Goal: Transaction & Acquisition: Purchase product/service

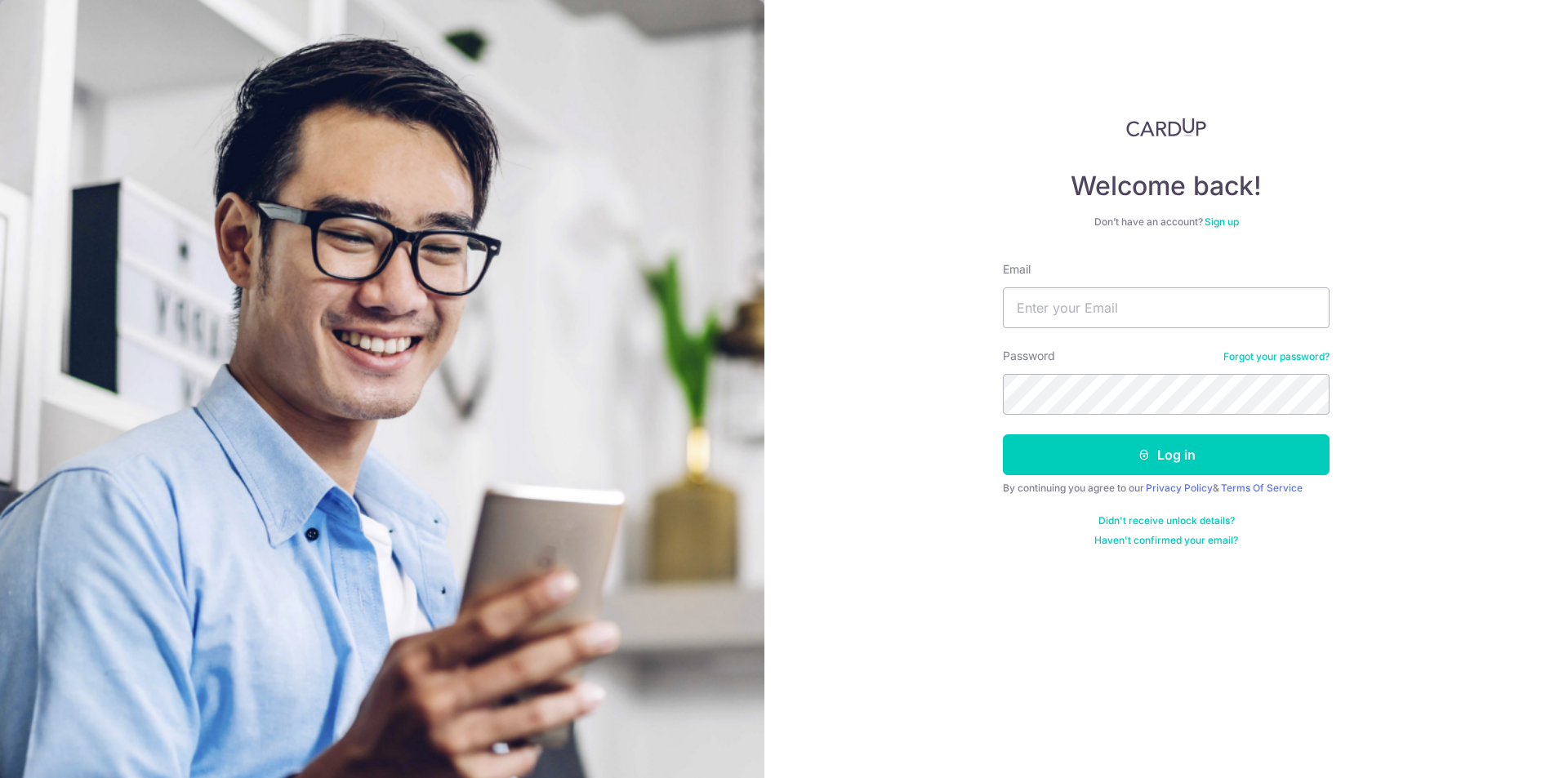
click at [1138, 318] on input "Email" at bounding box center [1166, 307] width 327 height 41
drag, startPoint x: 0, startPoint y: 0, endPoint x: 1138, endPoint y: 318, distance: 1181.6
click at [1138, 318] on input "Email" at bounding box center [1166, 307] width 327 height 41
type input "[EMAIL_ADDRESS][DOMAIN_NAME]"
click at [1002, 434] on button "Log in" at bounding box center [1166, 455] width 327 height 41
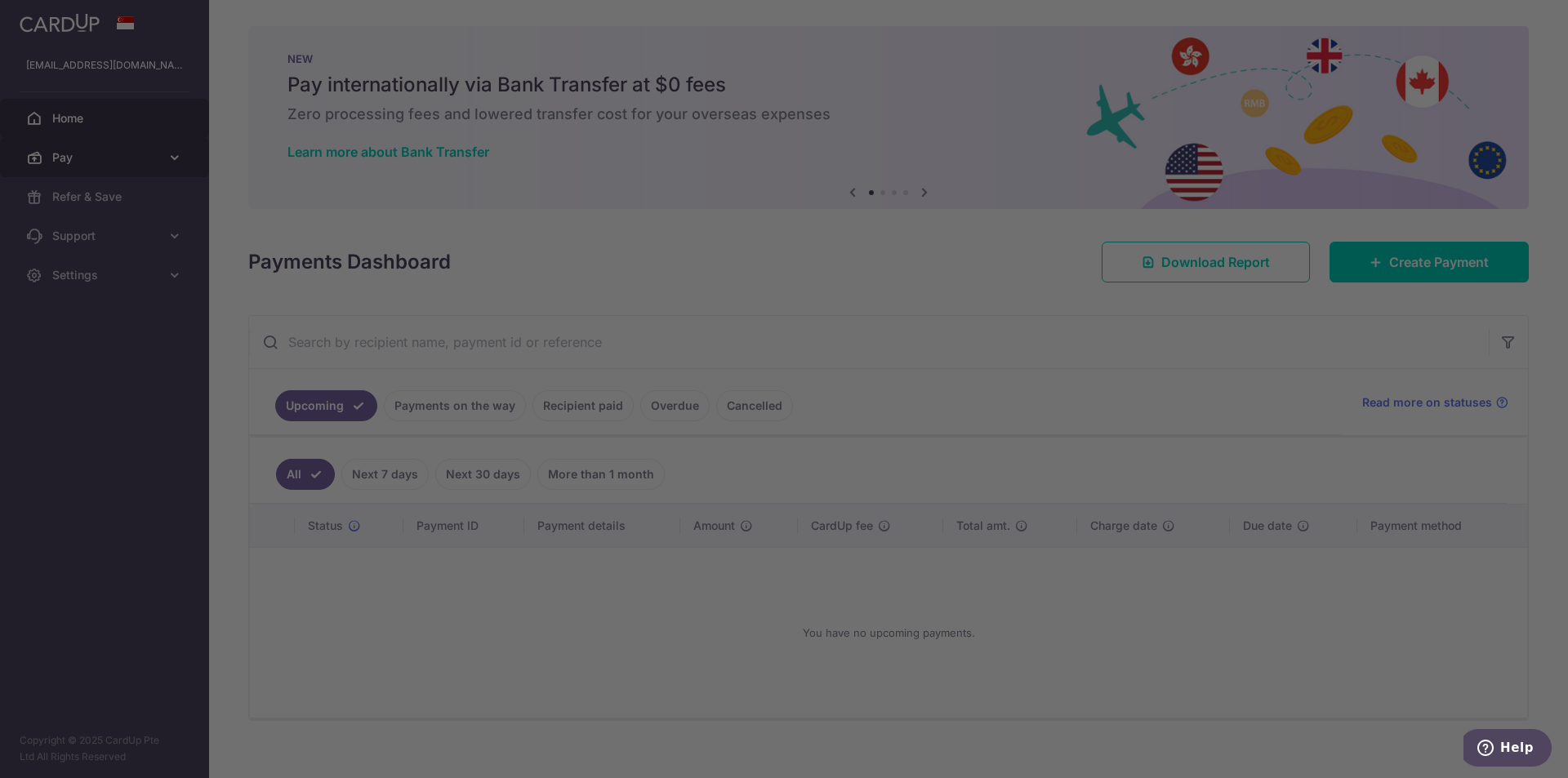
click at [167, 160] on div at bounding box center [791, 393] width 1583 height 785
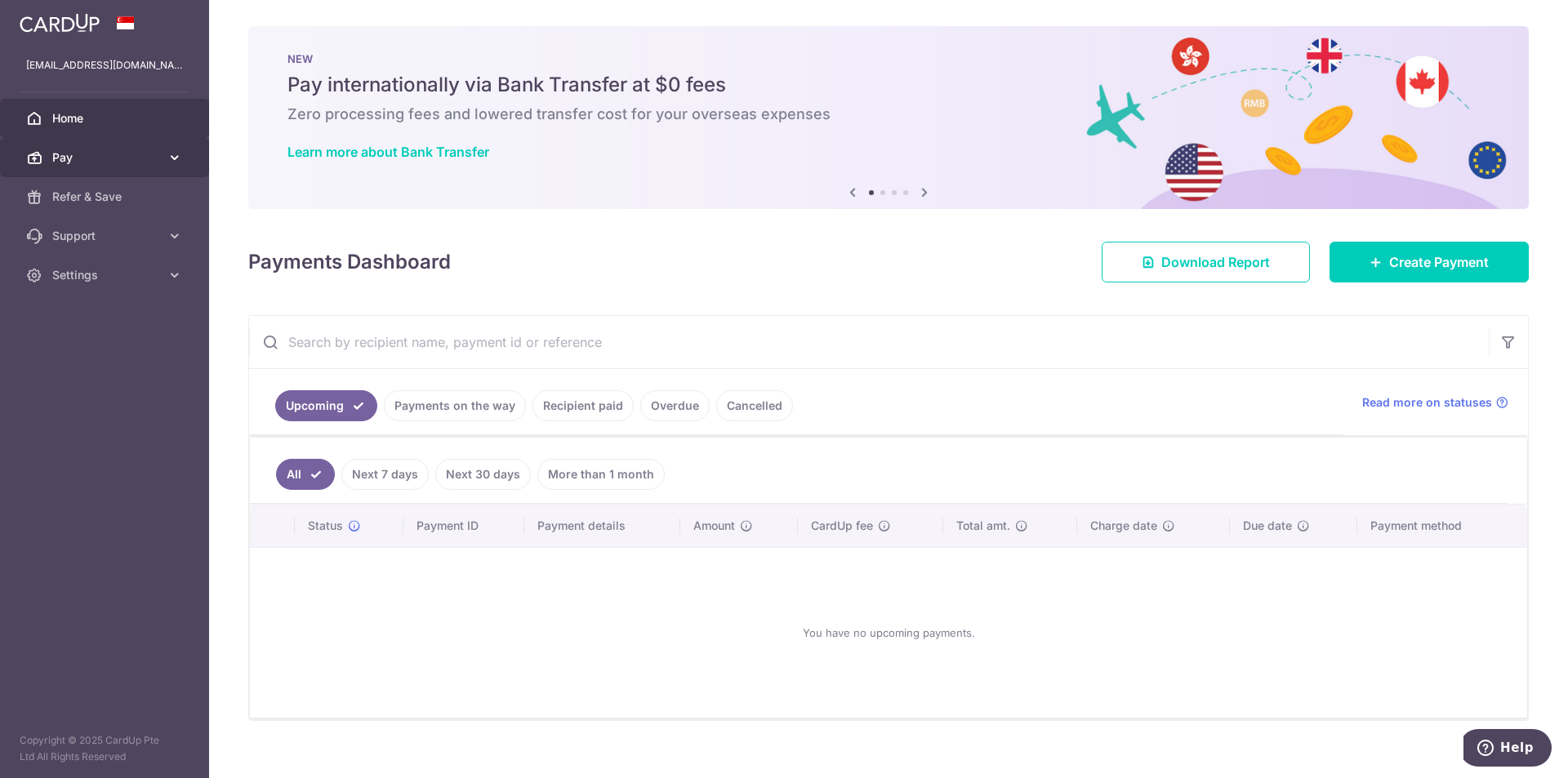
click at [71, 151] on span "Pay" at bounding box center [106, 158] width 108 height 17
click at [80, 114] on span "Home" at bounding box center [106, 119] width 108 height 17
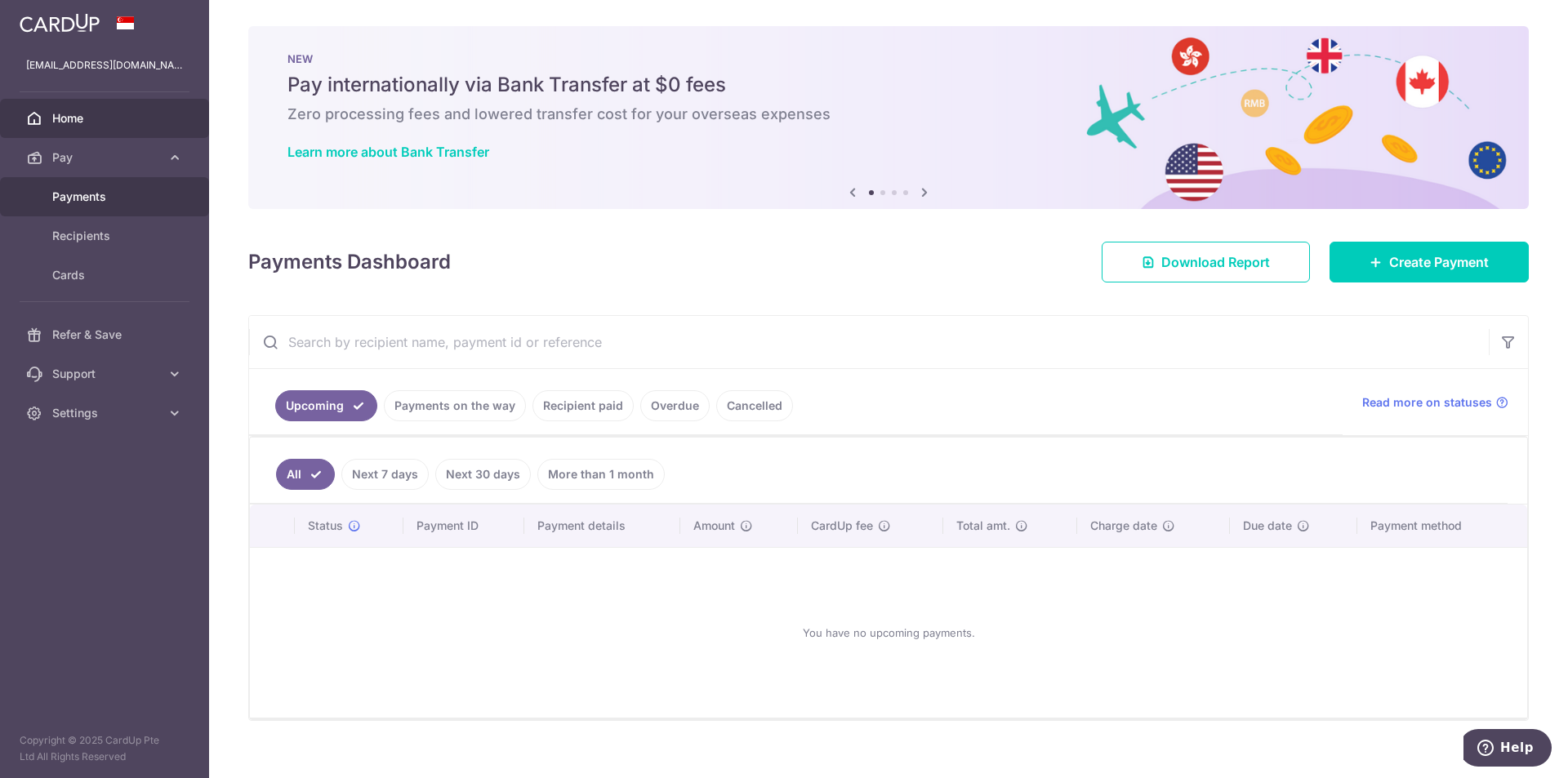
click at [65, 201] on span "Payments" at bounding box center [106, 197] width 108 height 17
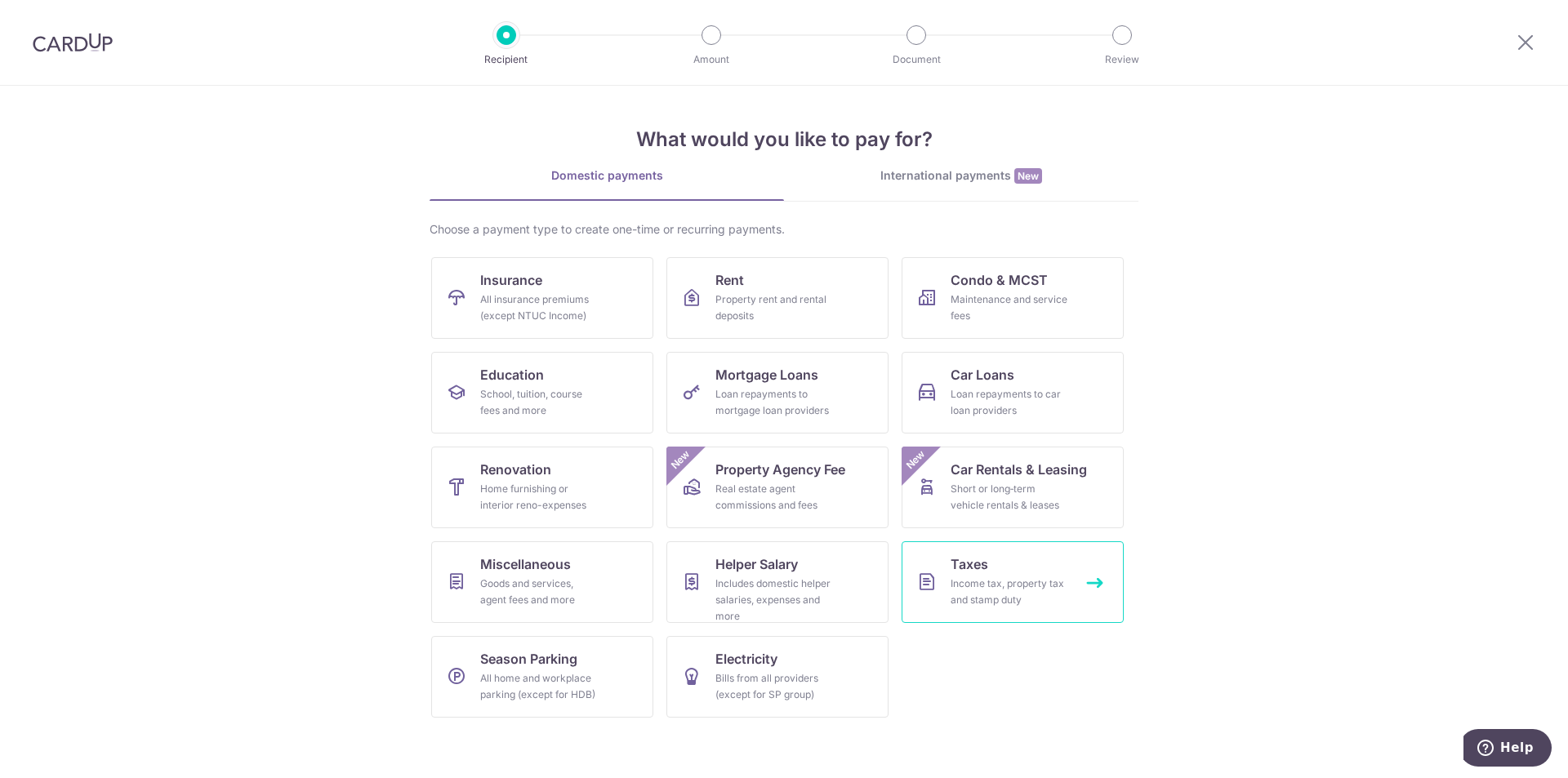
click at [962, 570] on span "Taxes" at bounding box center [969, 564] width 37 height 19
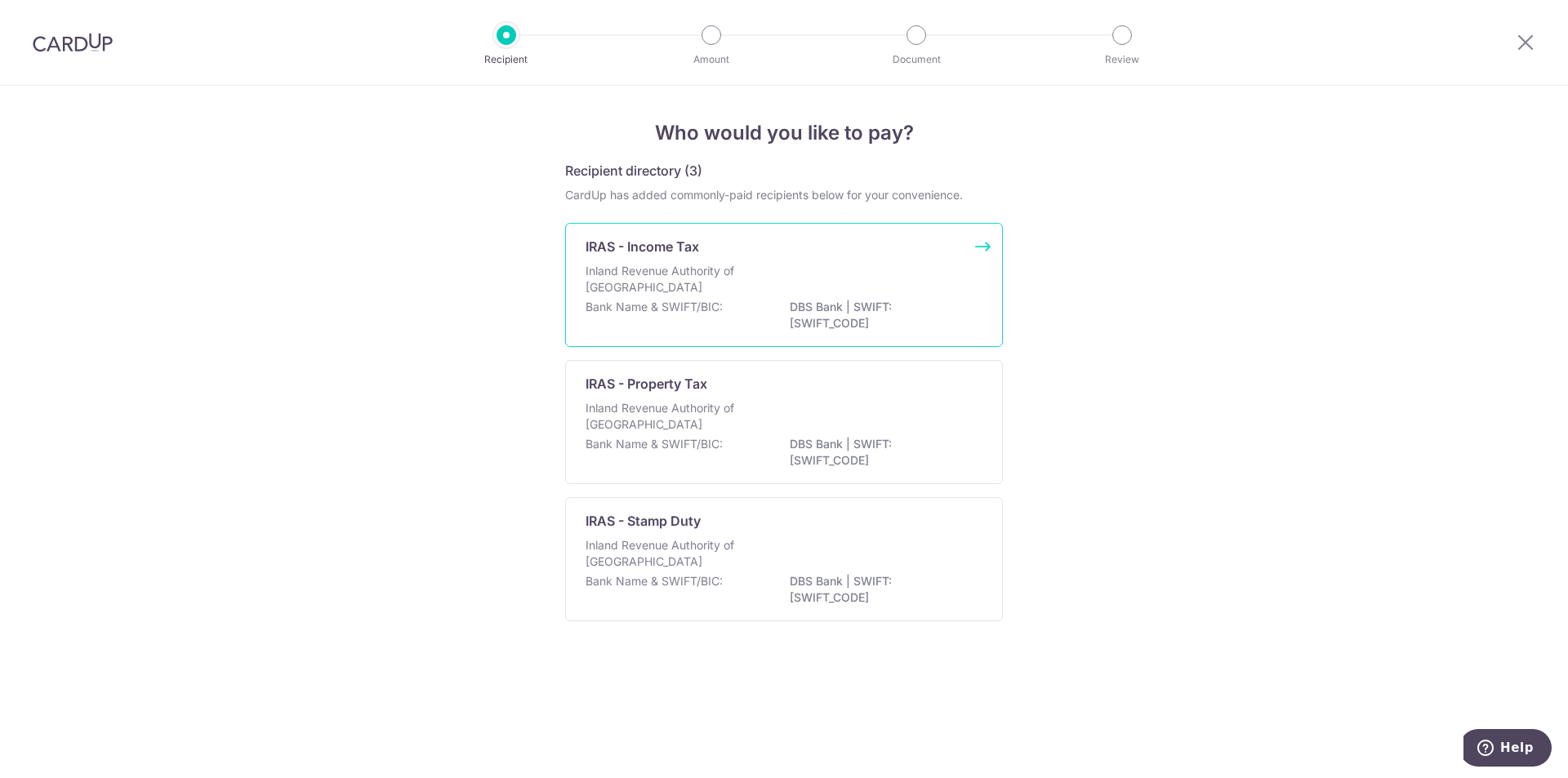
click at [941, 306] on p "DBS Bank | SWIFT: DBSSSGSGXXX" at bounding box center [881, 315] width 183 height 32
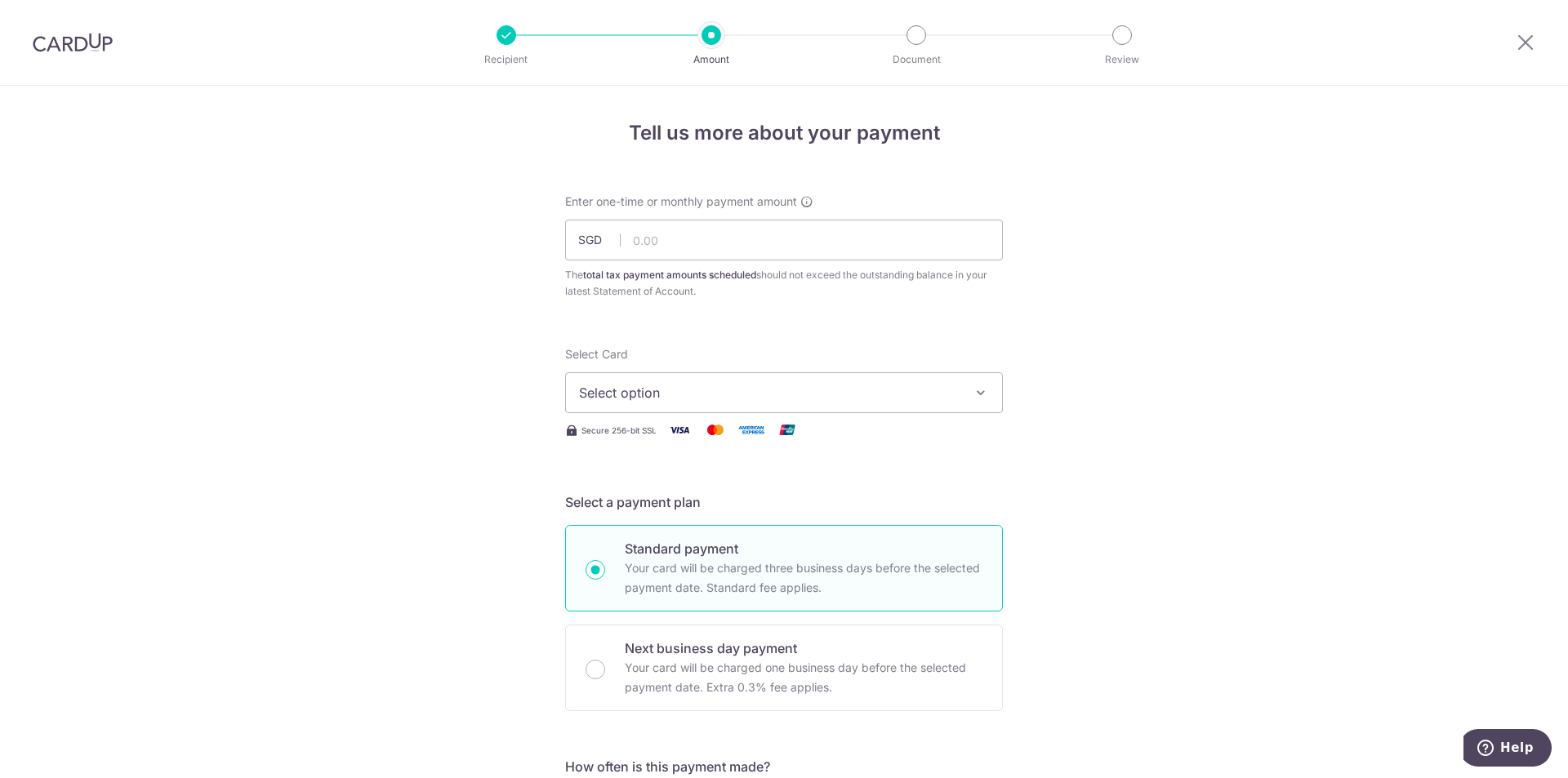
click at [702, 249] on input "text" at bounding box center [783, 240] width 438 height 41
type input "2,793.45"
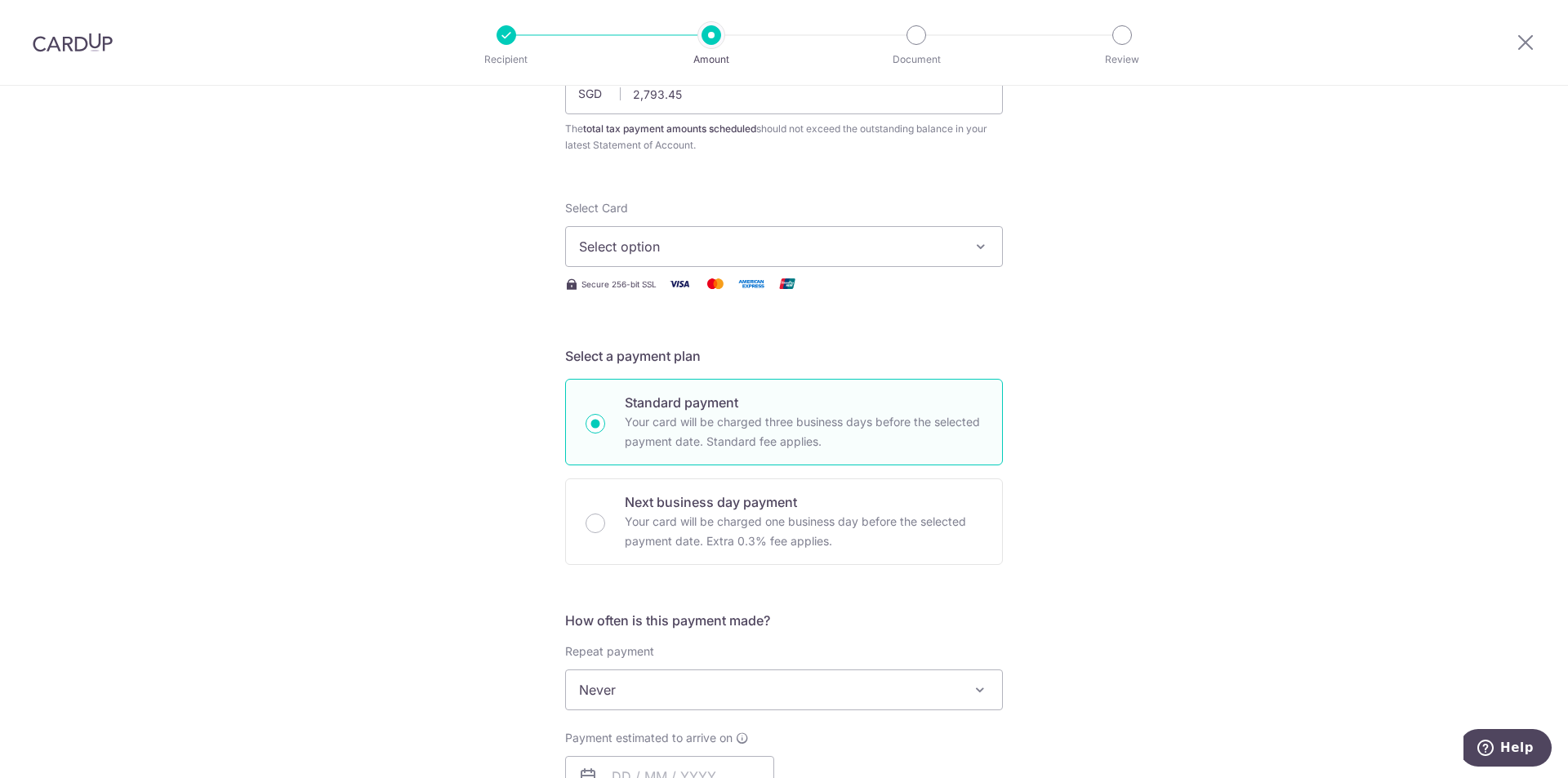
scroll to position [245, 0]
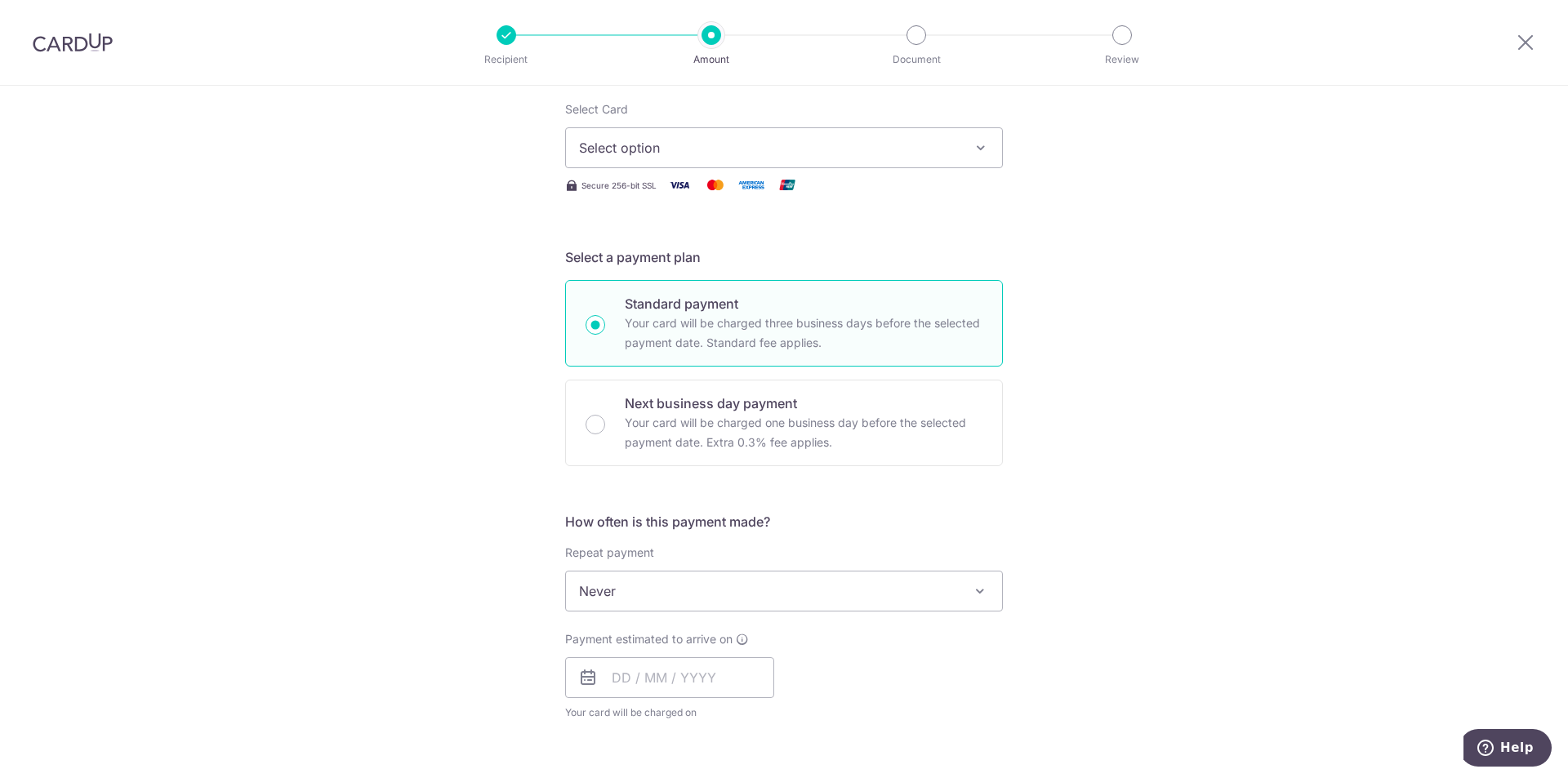
click at [774, 129] on button "Select option" at bounding box center [783, 148] width 438 height 41
click at [1130, 250] on div "Tell us more about your payment Enter one-time or monthly payment amount SGD 2,…" at bounding box center [784, 599] width 1568 height 1515
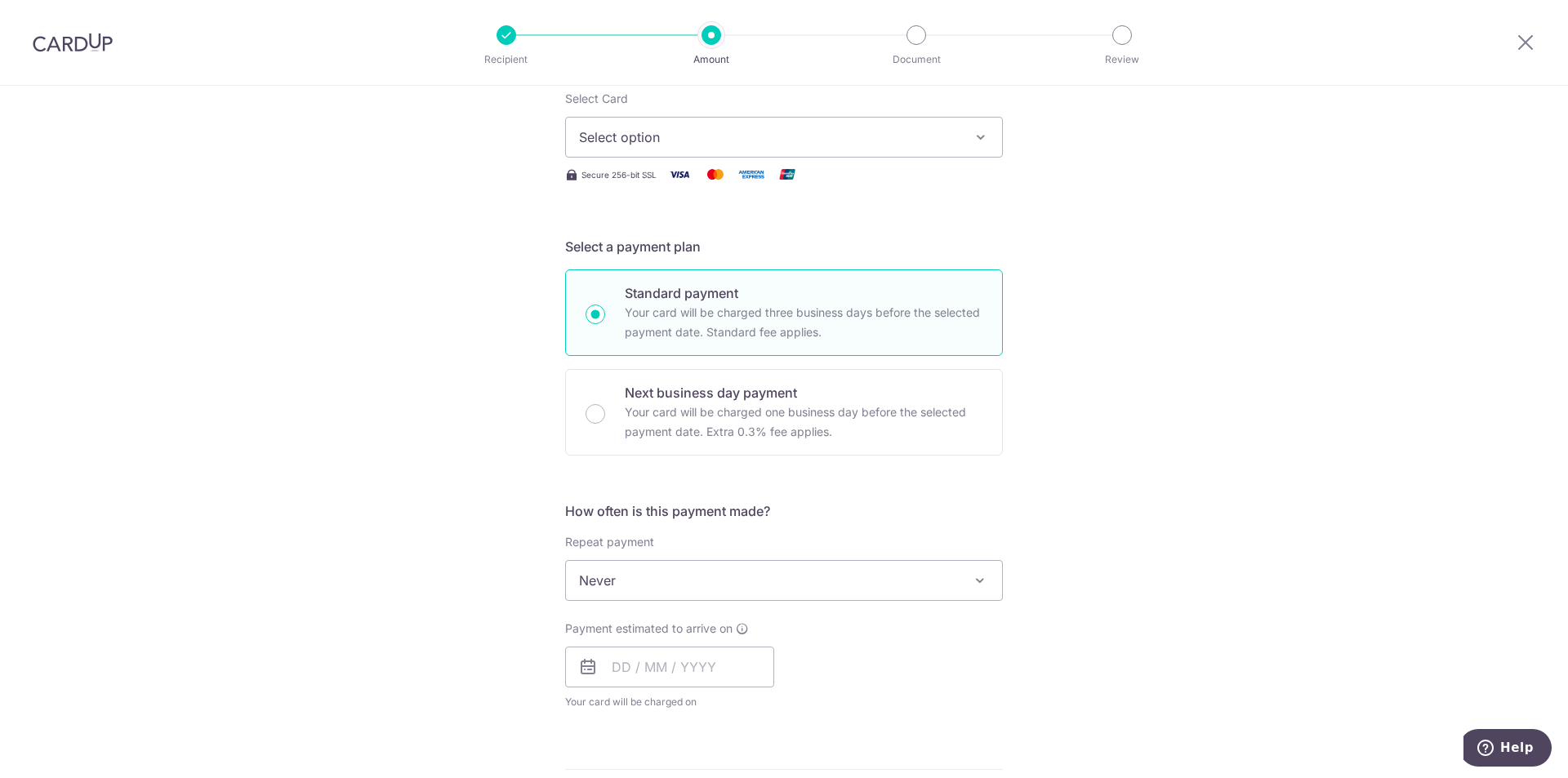
scroll to position [0, 0]
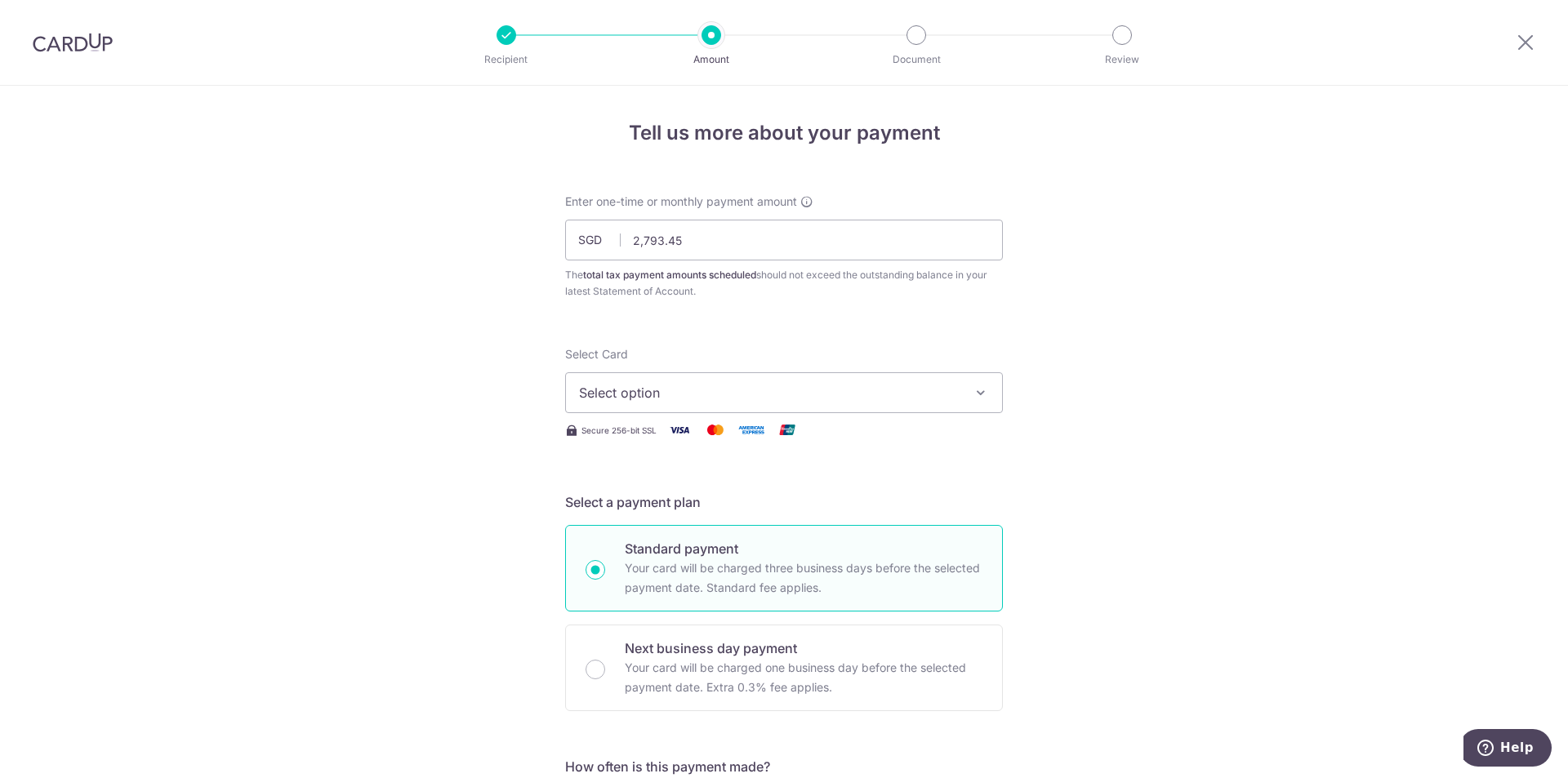
click at [749, 395] on span "Select option" at bounding box center [769, 392] width 381 height 19
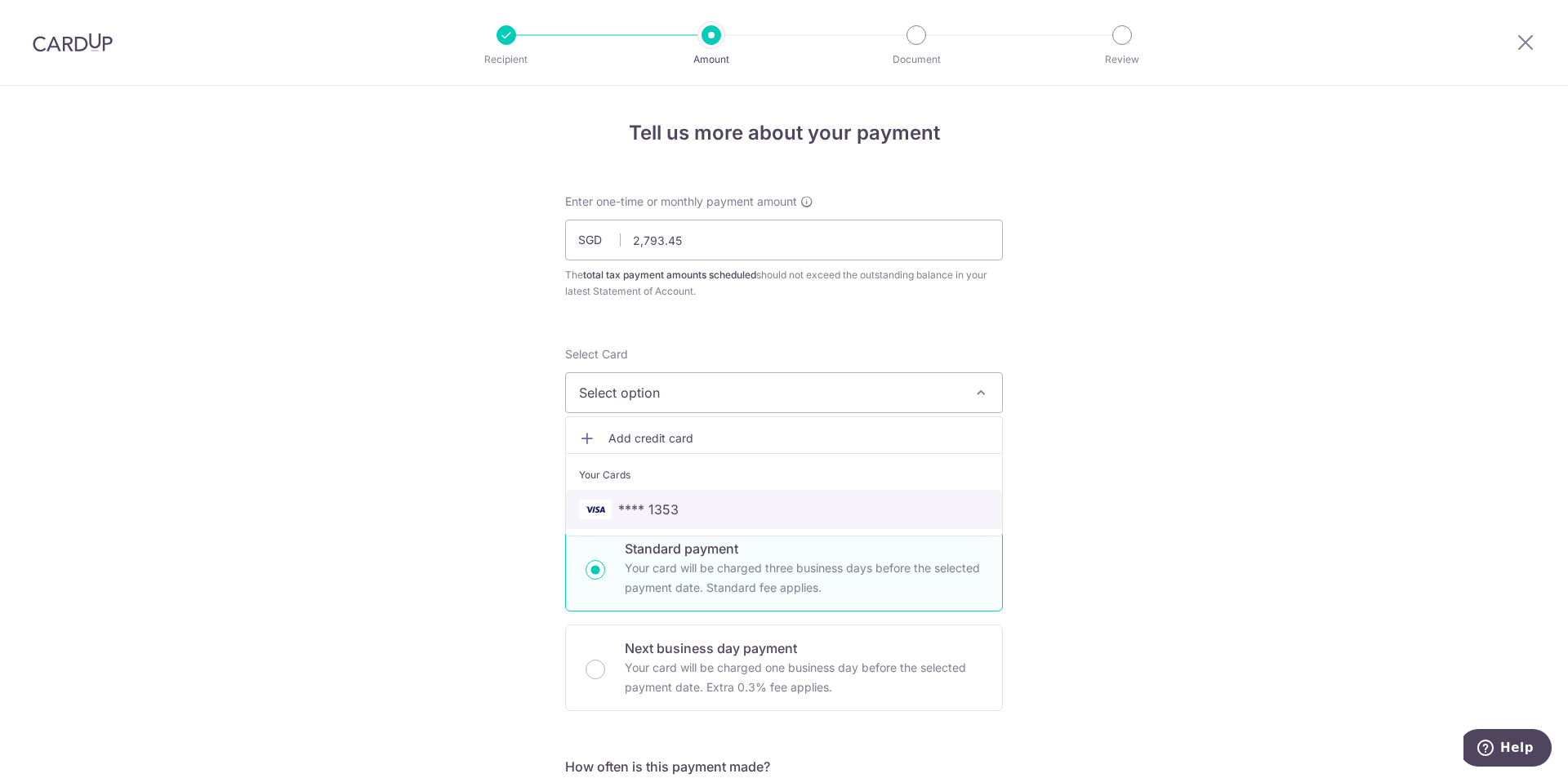
click at [718, 496] on link "**** 1353" at bounding box center [783, 509] width 436 height 39
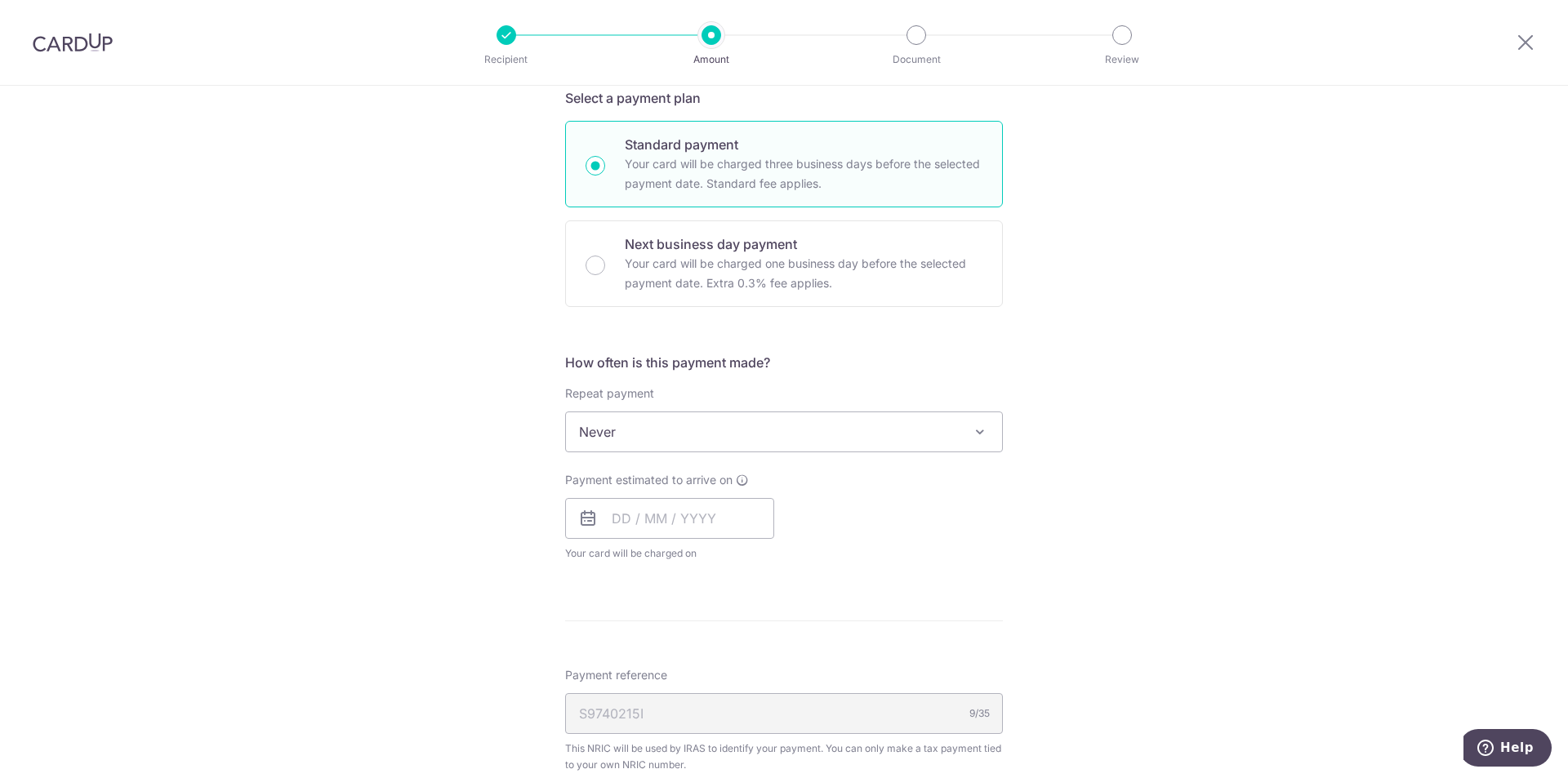
scroll to position [408, 0]
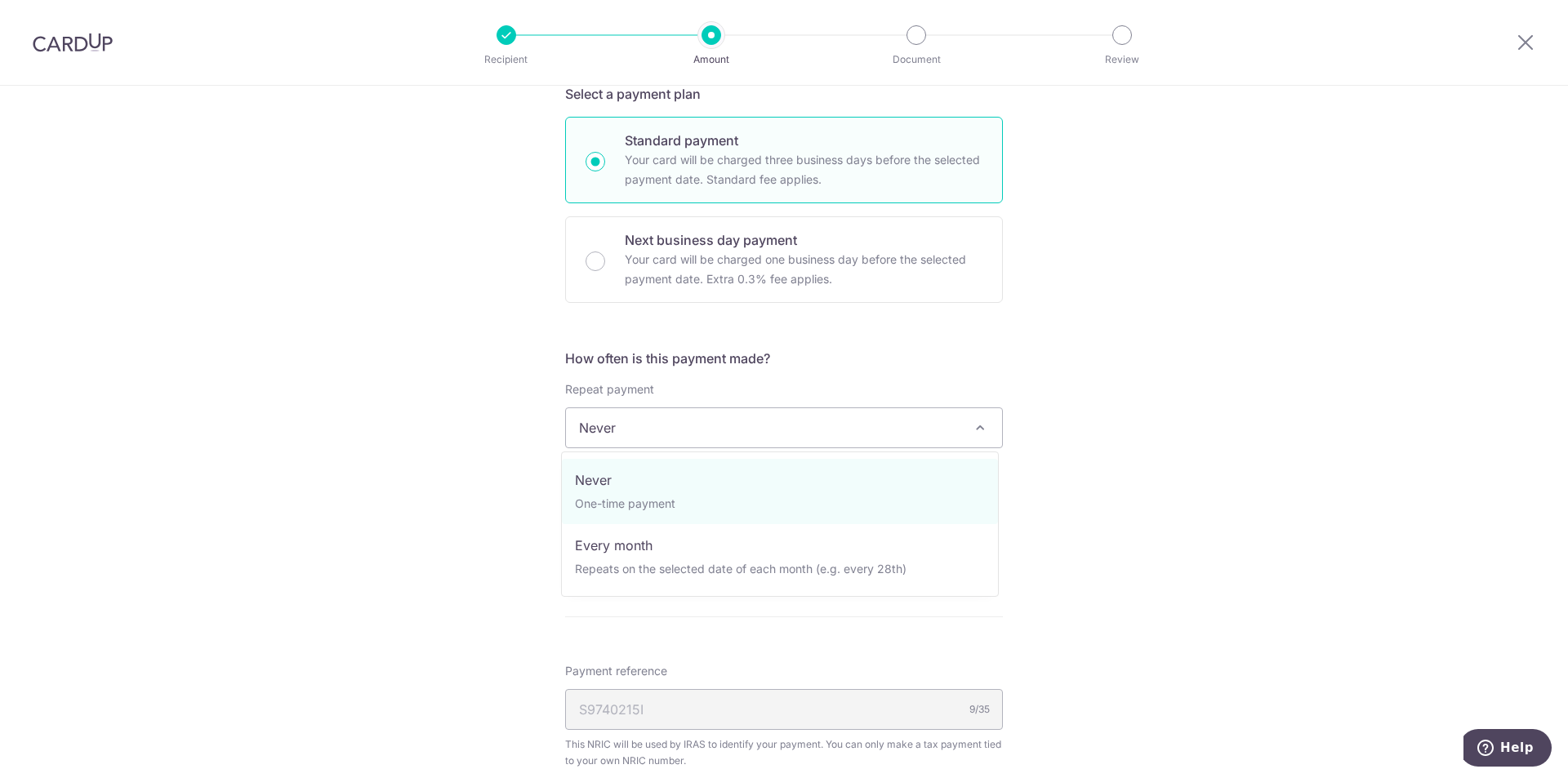
click at [890, 408] on span "Never" at bounding box center [783, 428] width 438 height 41
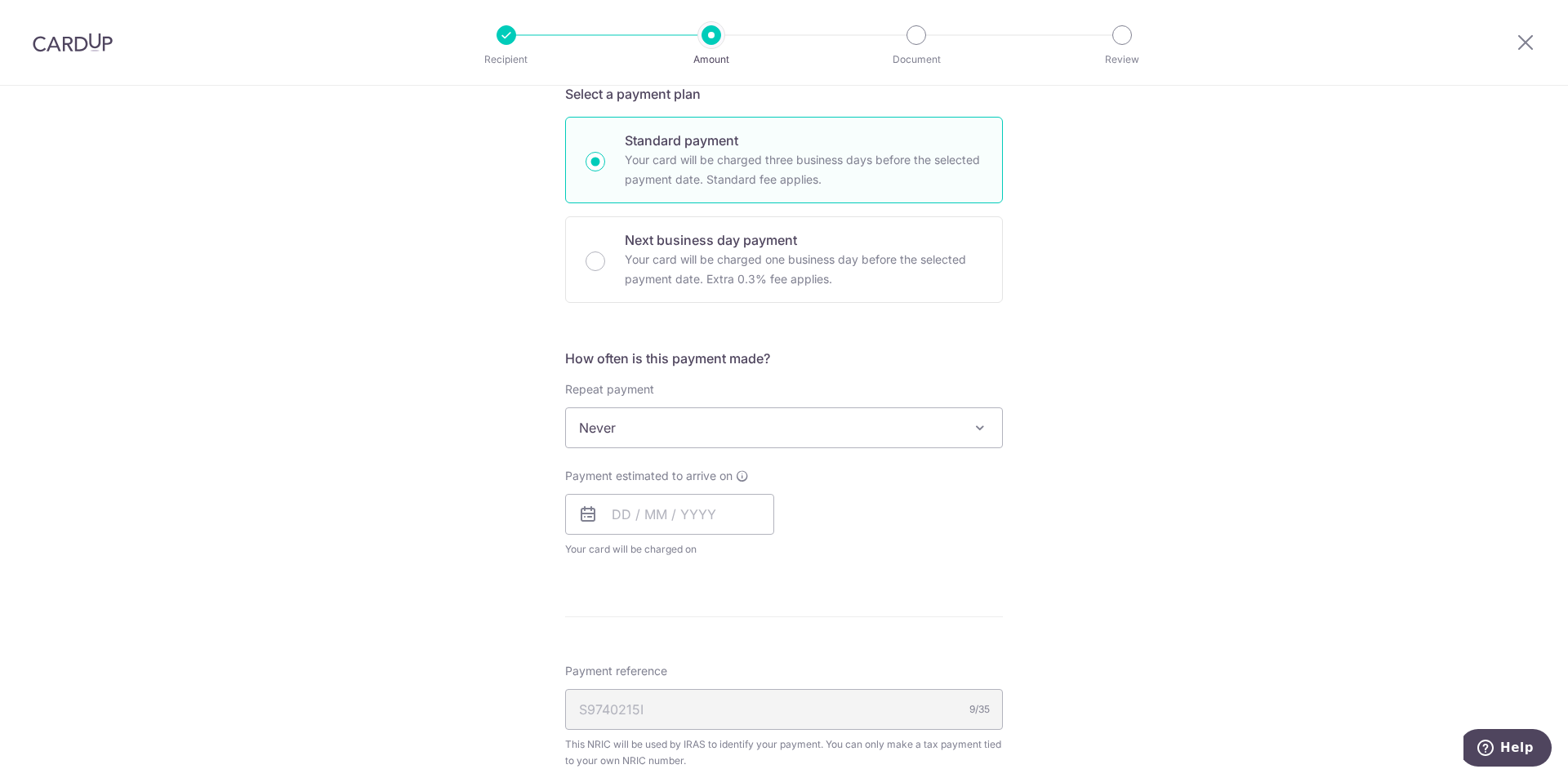
click at [1191, 470] on div "Tell us more about your payment Enter one-time or monthly payment amount SGD 2,…" at bounding box center [784, 435] width 1568 height 1515
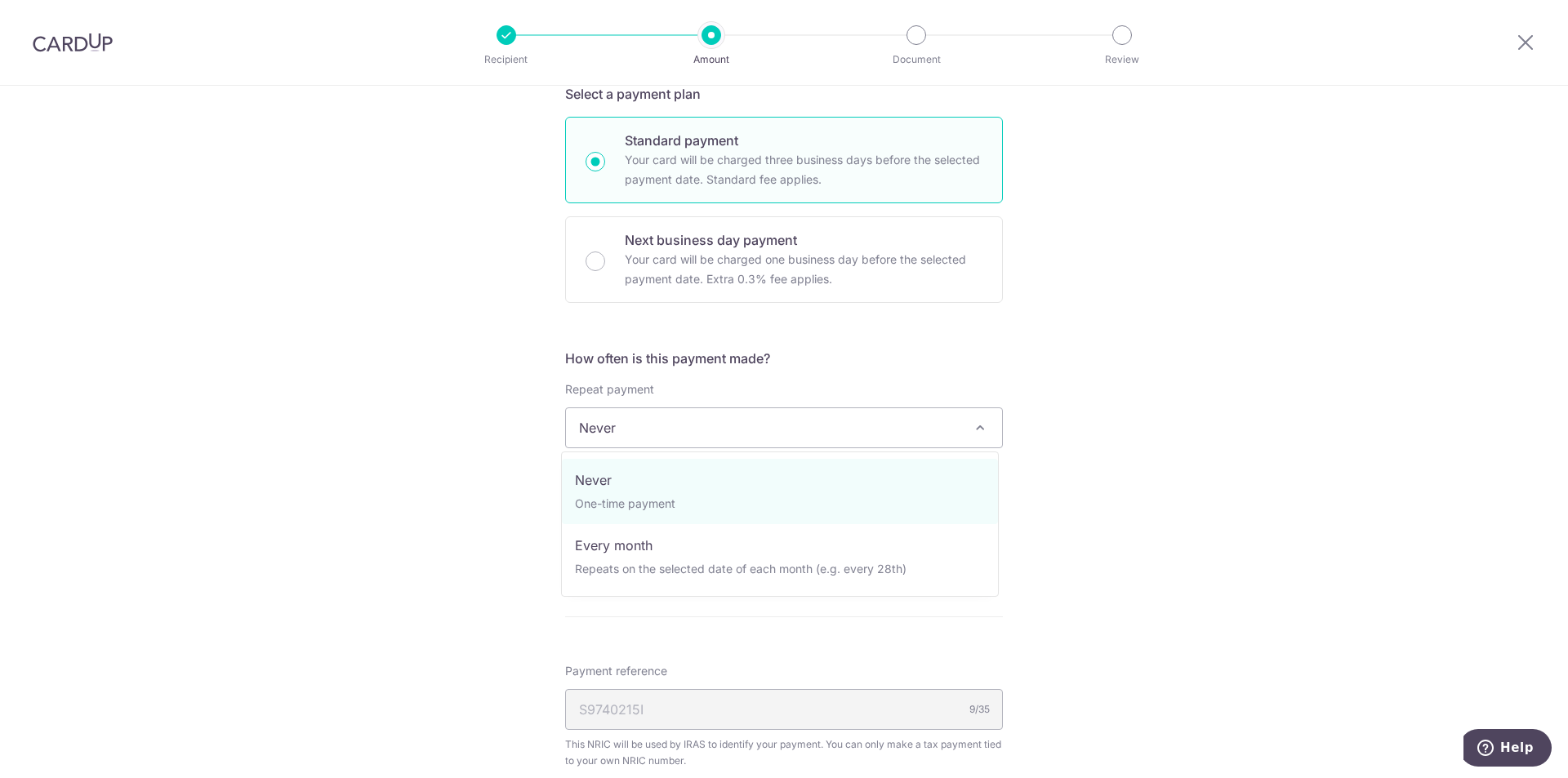
click at [824, 408] on span "Never" at bounding box center [783, 427] width 436 height 39
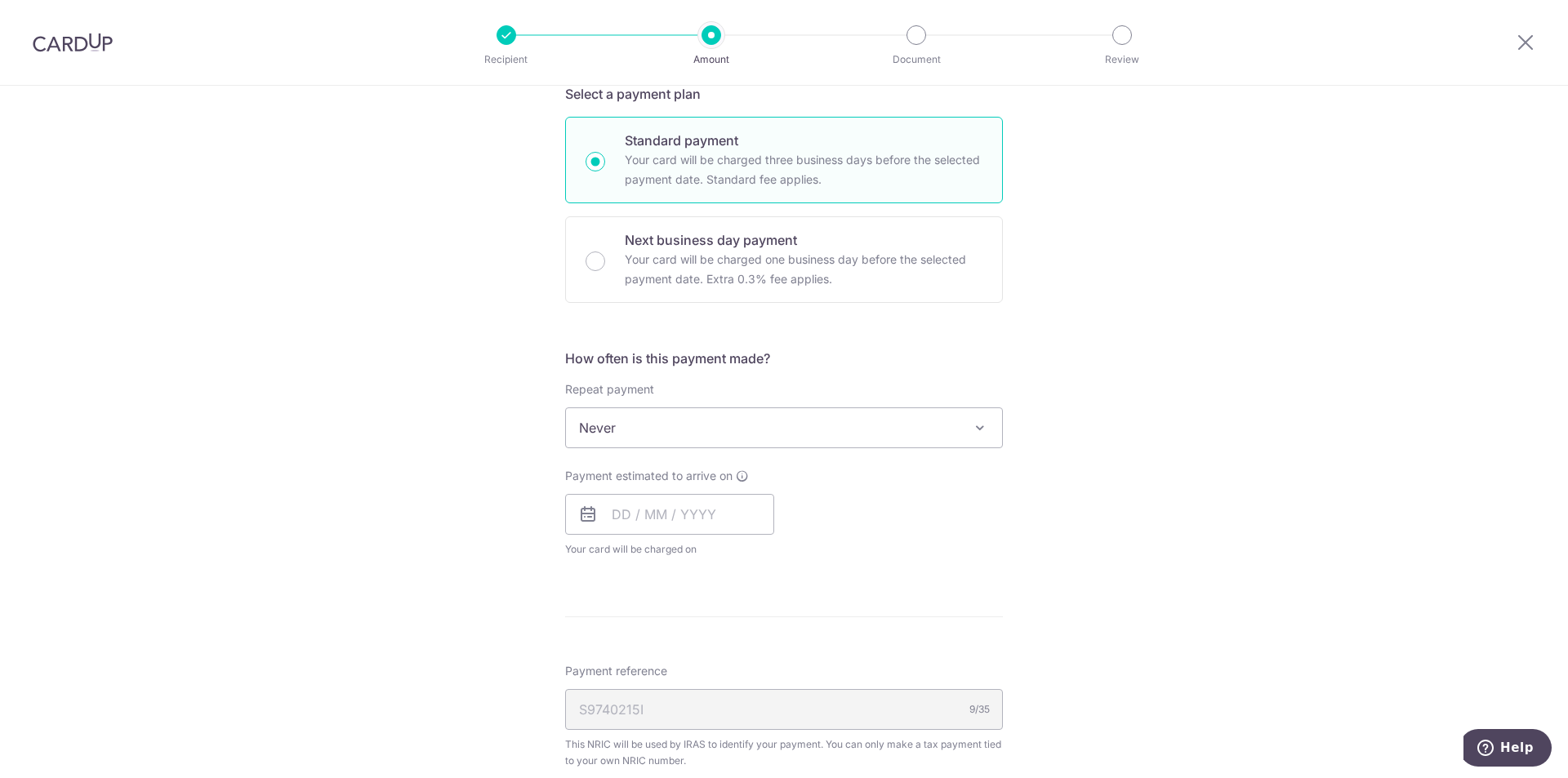
click at [1057, 388] on div "Tell us more about your payment Enter one-time or monthly payment amount SGD 2,…" at bounding box center [784, 435] width 1568 height 1515
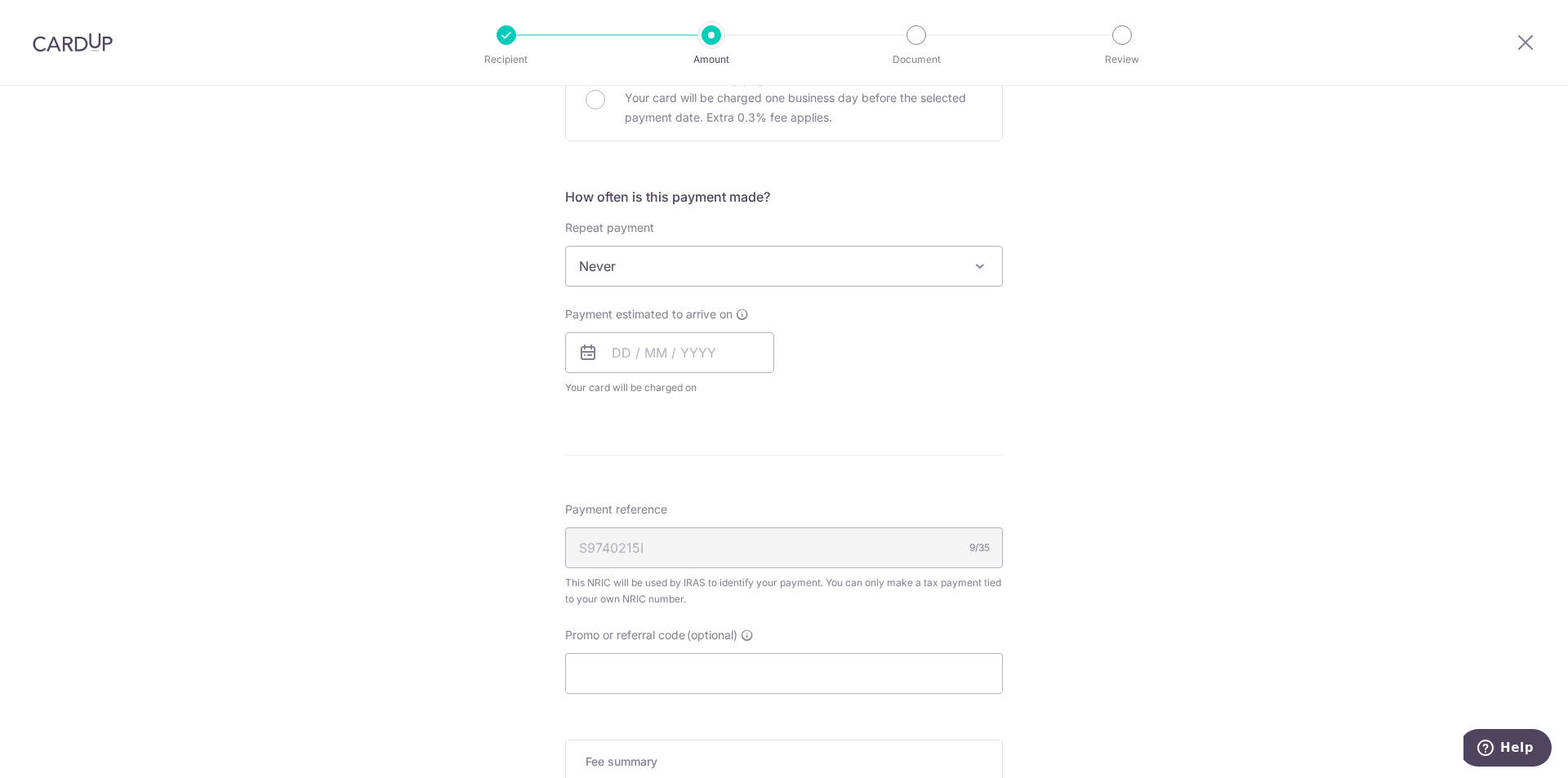
scroll to position [571, 0]
click at [694, 357] on input "text" at bounding box center [669, 351] width 209 height 41
click at [788, 401] on link "Next" at bounding box center [795, 395] width 20 height 19
click at [579, 393] on div "Prev Next Sep Oct Nov Dec 2025 2026" at bounding box center [696, 395] width 260 height 39
click at [588, 394] on link "Prev" at bounding box center [595, 395] width 20 height 19
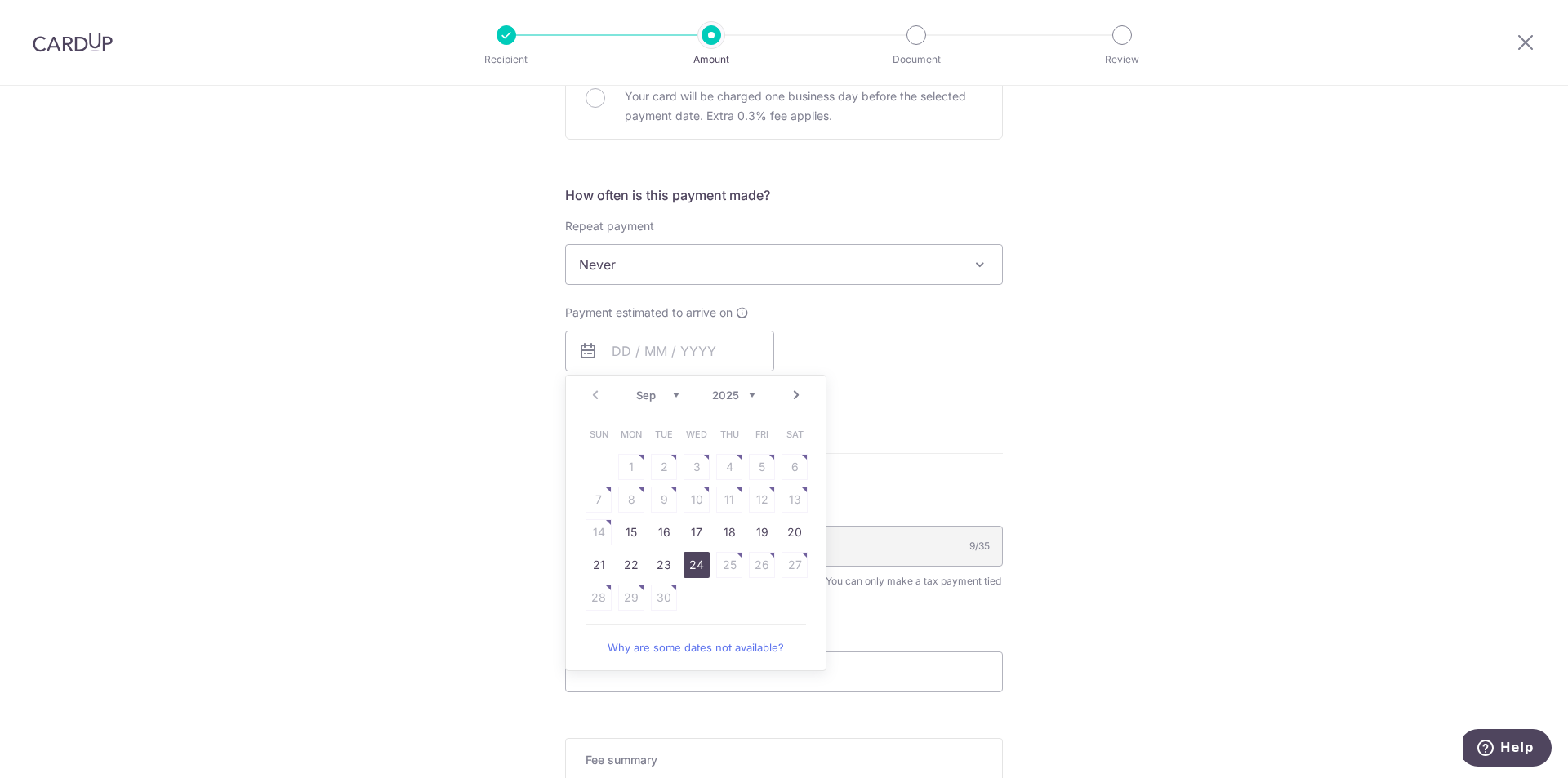
click at [684, 565] on link "24" at bounding box center [697, 564] width 26 height 26
type input "24/09/2025"
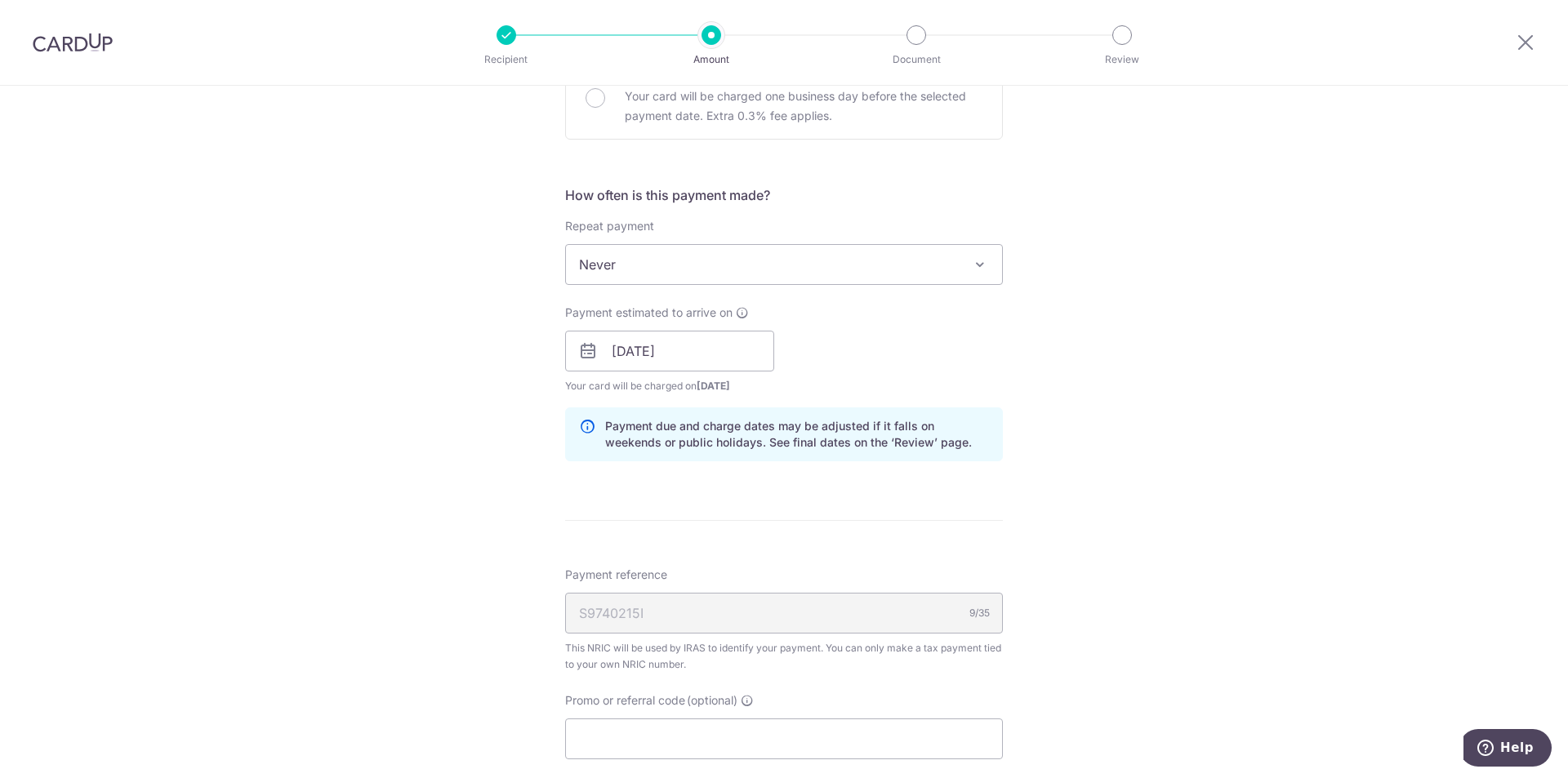
click at [1213, 489] on div "Tell us more about your payment Enter one-time or monthly payment amount SGD 2,…" at bounding box center [784, 305] width 1568 height 1582
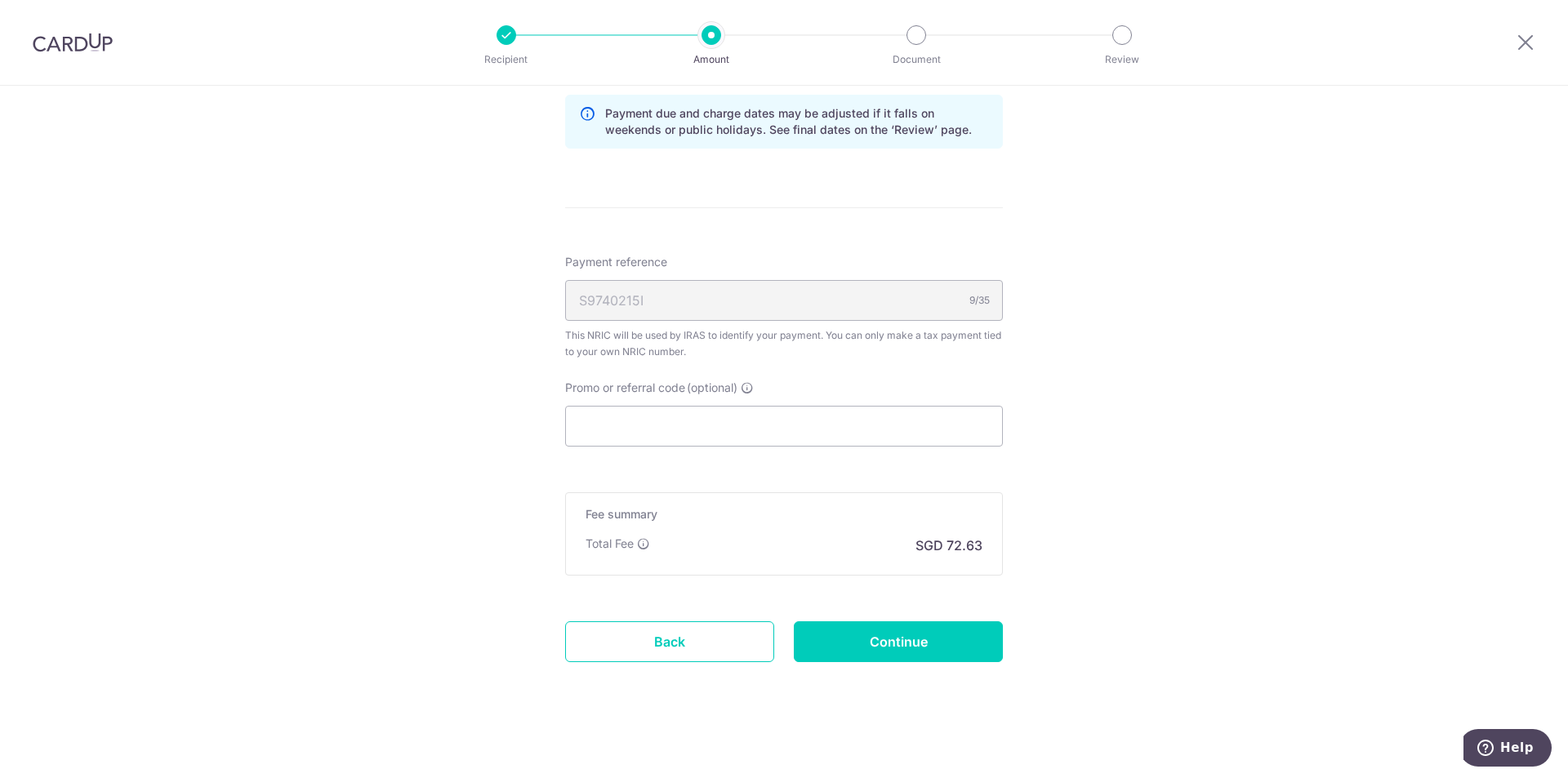
scroll to position [890, 0]
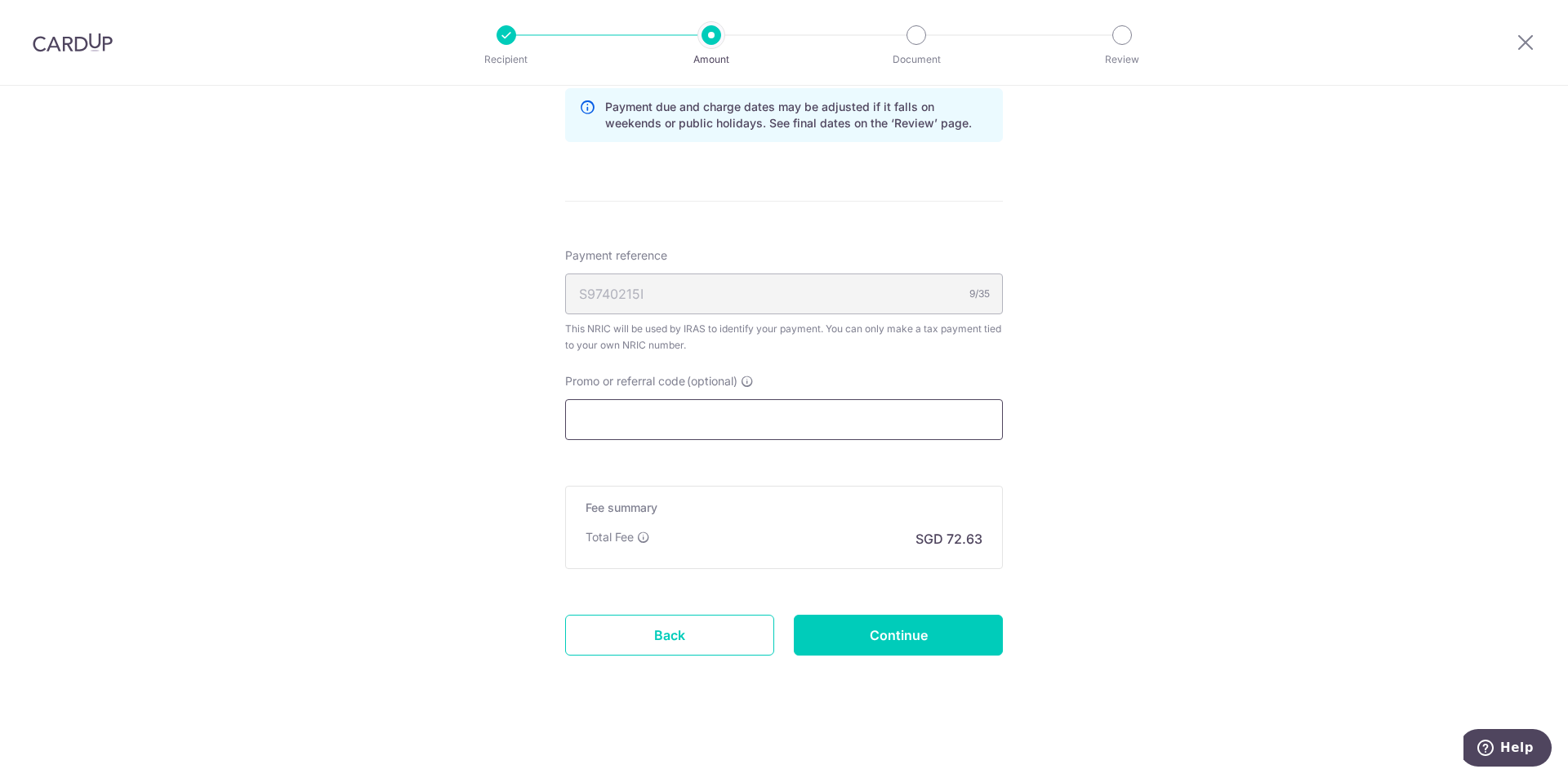
click at [807, 421] on input "Promo or referral code (optional)" at bounding box center [783, 420] width 438 height 41
drag, startPoint x: 1196, startPoint y: 482, endPoint x: 1328, endPoint y: 194, distance: 316.8
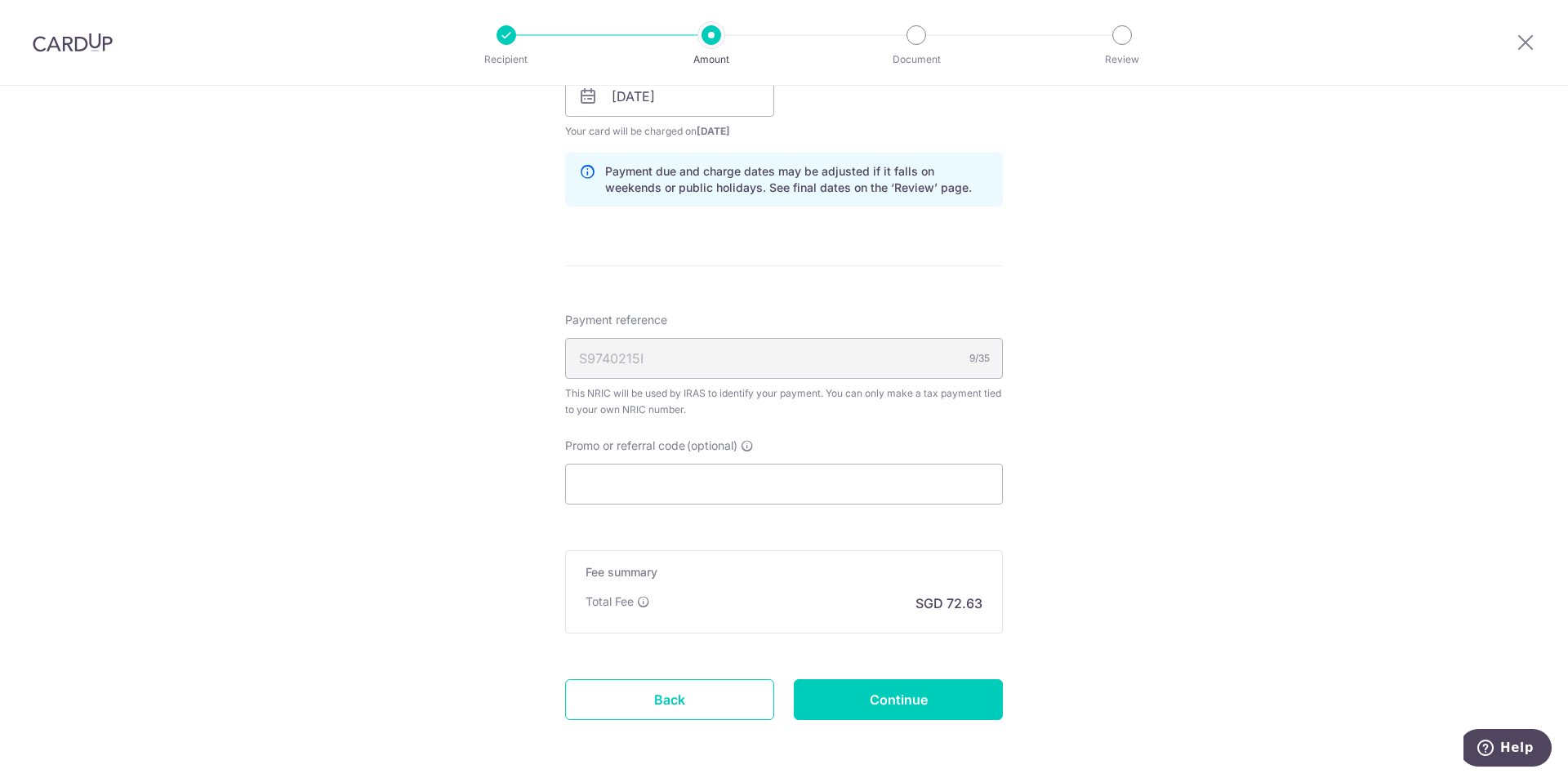
scroll to position [0, 0]
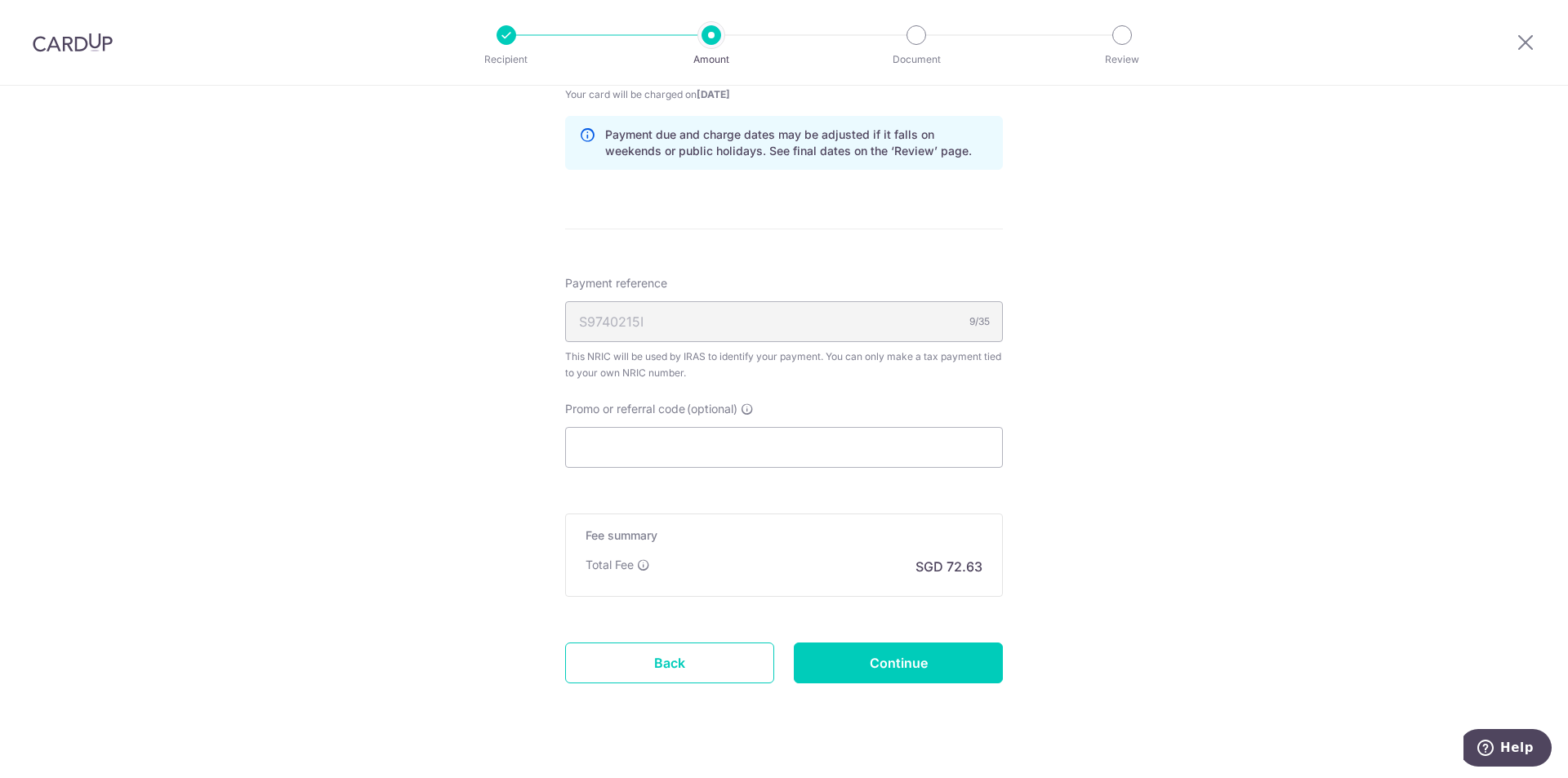
scroll to position [890, 0]
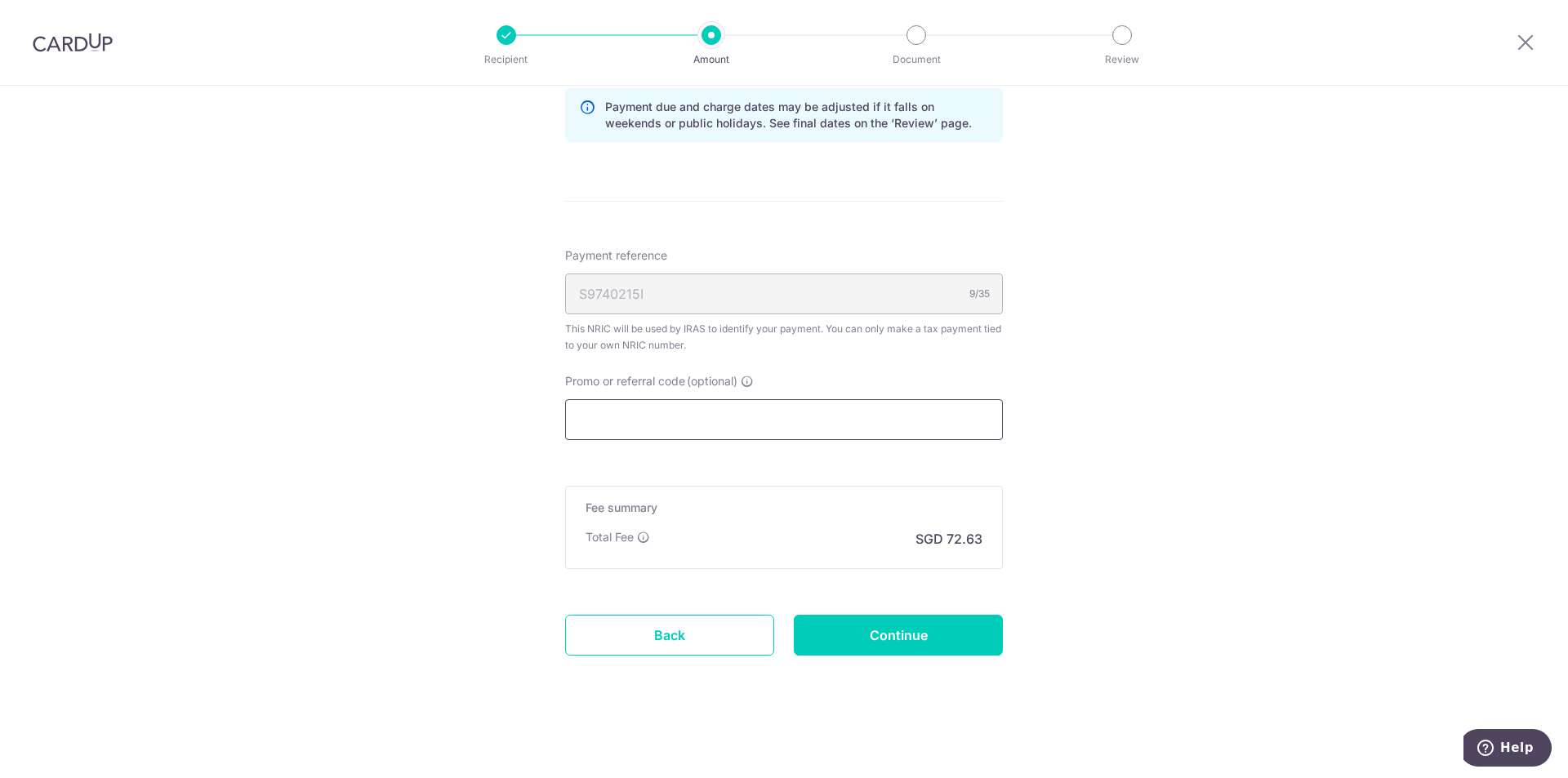
click at [785, 407] on input "Promo or referral code (optional)" at bounding box center [783, 420] width 438 height 41
paste input "VTAX25ONE"
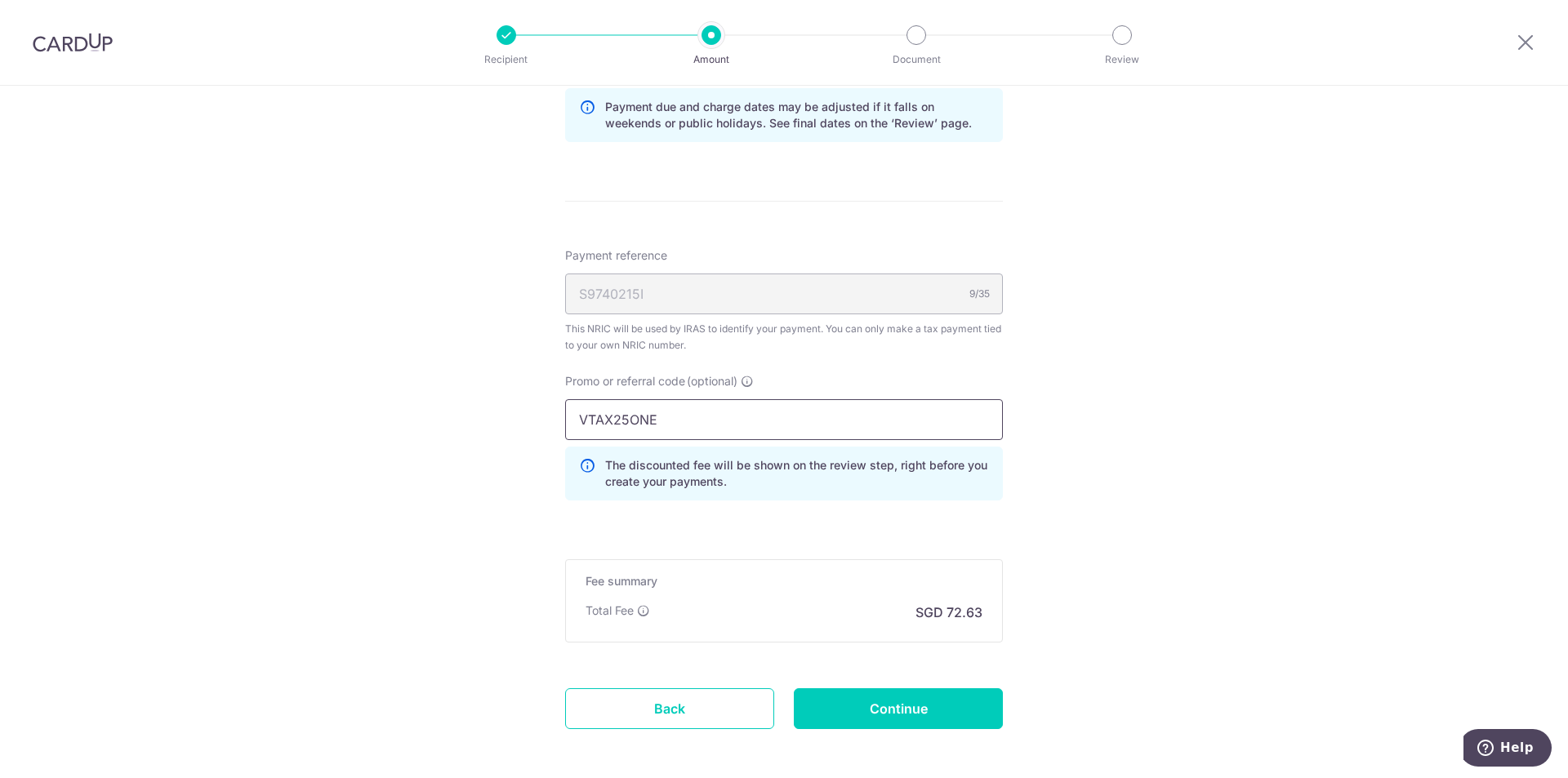
type input "VTAX25ONE"
click at [1247, 599] on div "Tell us more about your payment Enter one-time or monthly payment amount SGD 2,…" at bounding box center [784, 22] width 1568 height 1655
click at [695, 502] on div "Promo or referral code (optional) VTAX25ONE The discounted fee will be shown on…" at bounding box center [784, 443] width 457 height 140
click at [935, 725] on input "Continue" at bounding box center [897, 708] width 209 height 41
type input "Create Schedule"
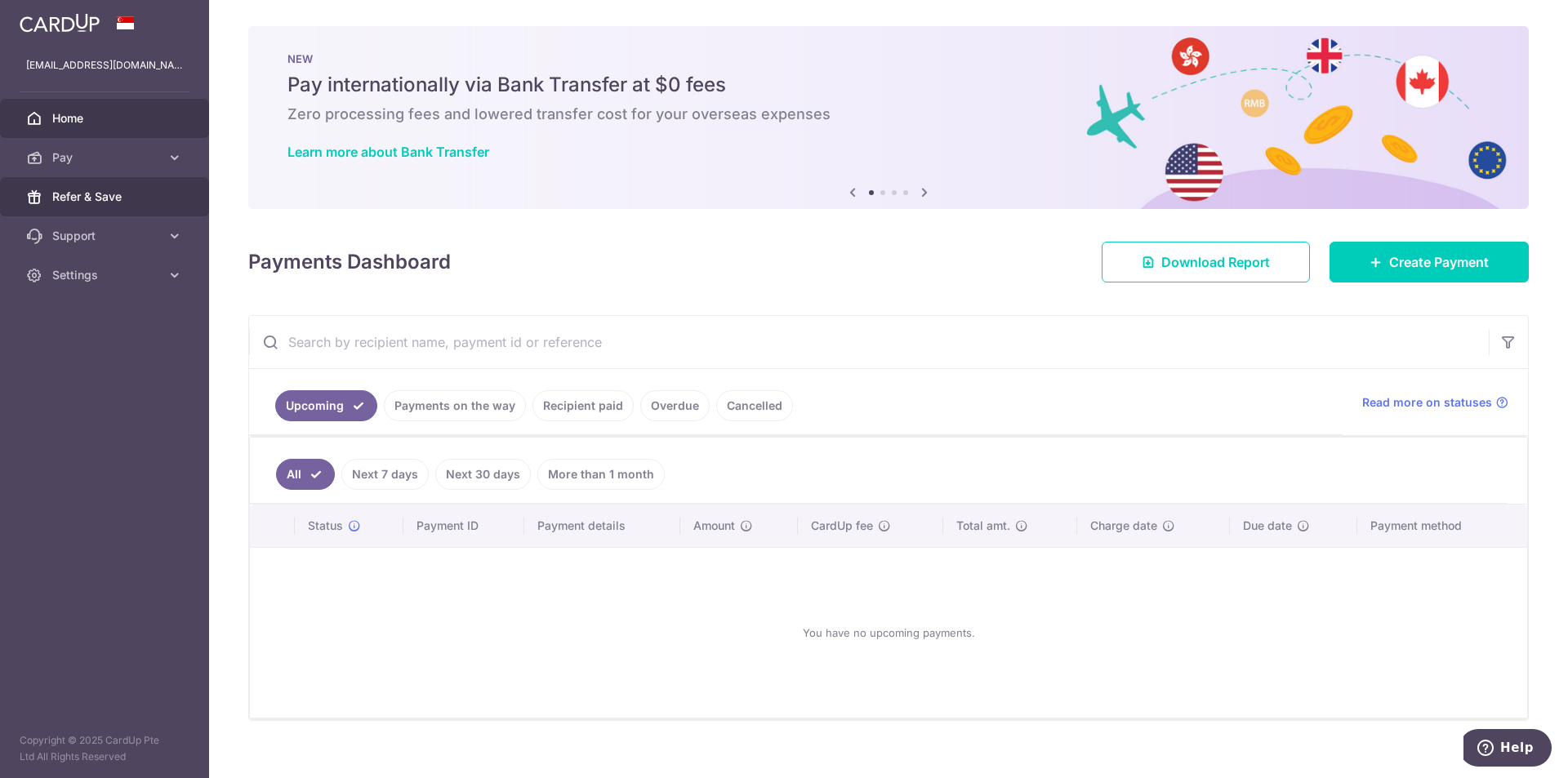
click at [154, 204] on span "Refer & Save" at bounding box center [106, 197] width 108 height 17
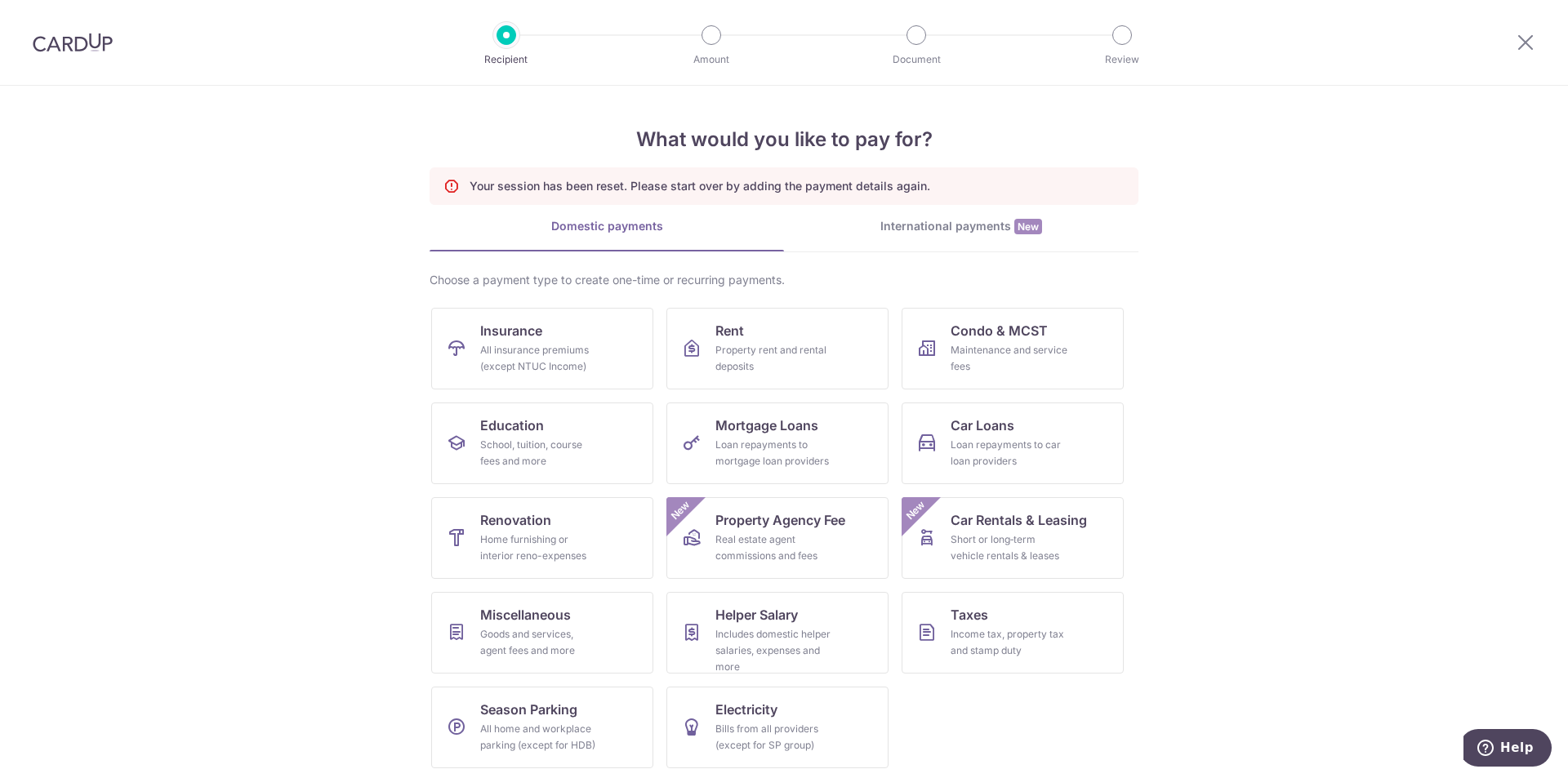
scroll to position [4, 0]
click at [954, 628] on div "Income tax, property tax and stamp duty" at bounding box center [1009, 639] width 118 height 32
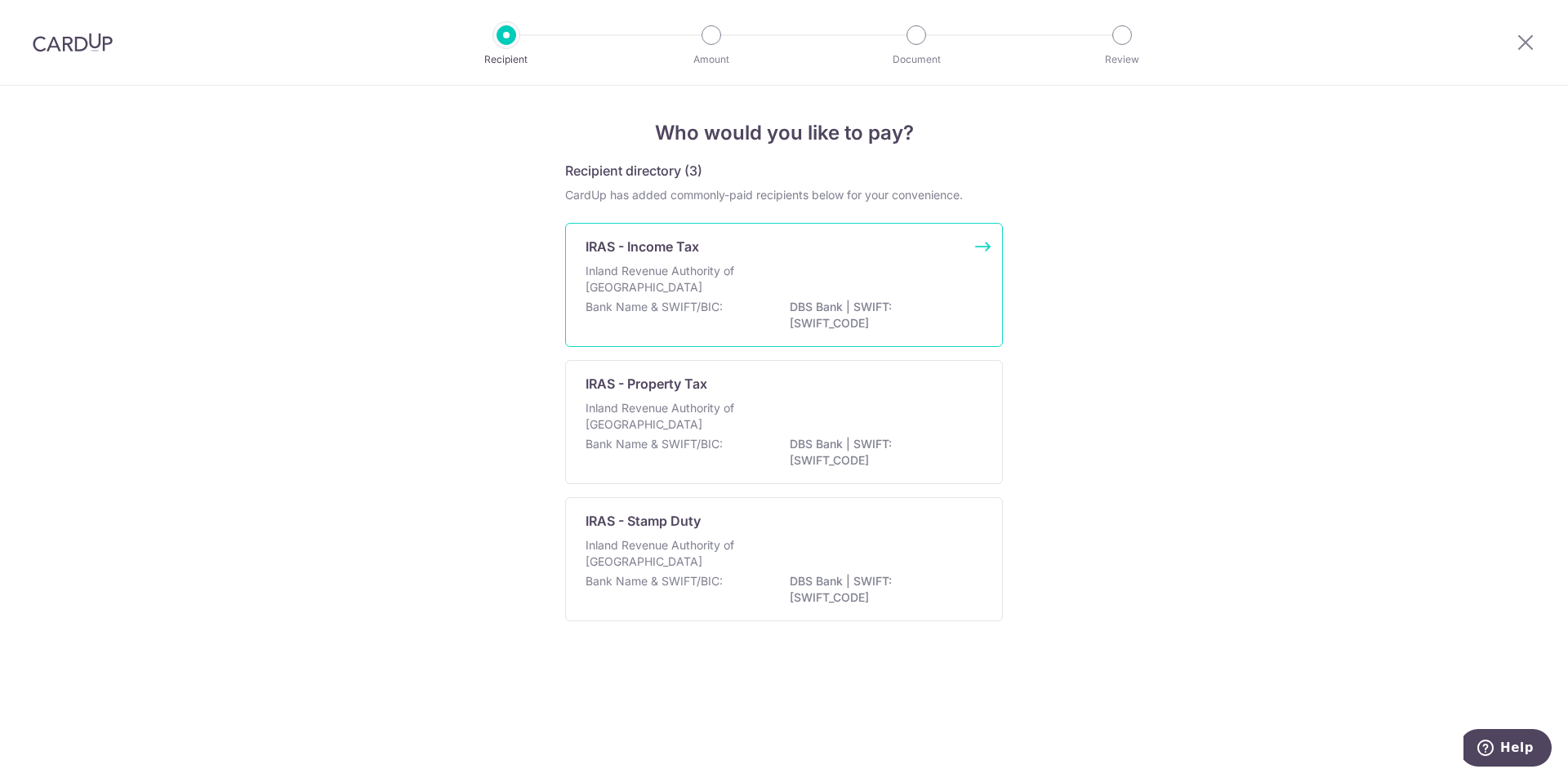
click at [906, 280] on div "Inland Revenue Authority of [GEOGRAPHIC_DATA]" at bounding box center [783, 280] width 397 height 36
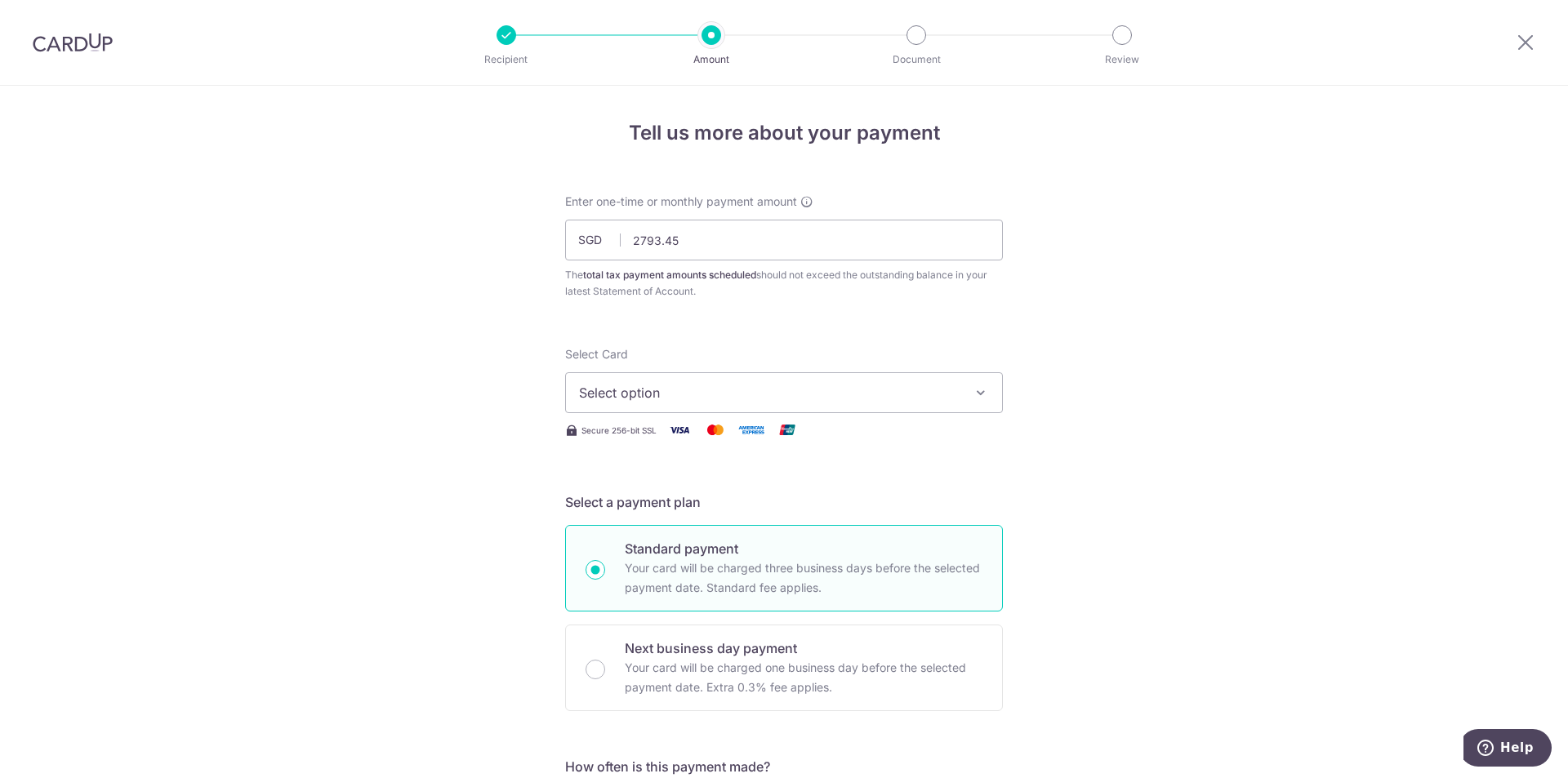
type input "2,793.45"
click at [923, 393] on span "Select option" at bounding box center [769, 392] width 381 height 19
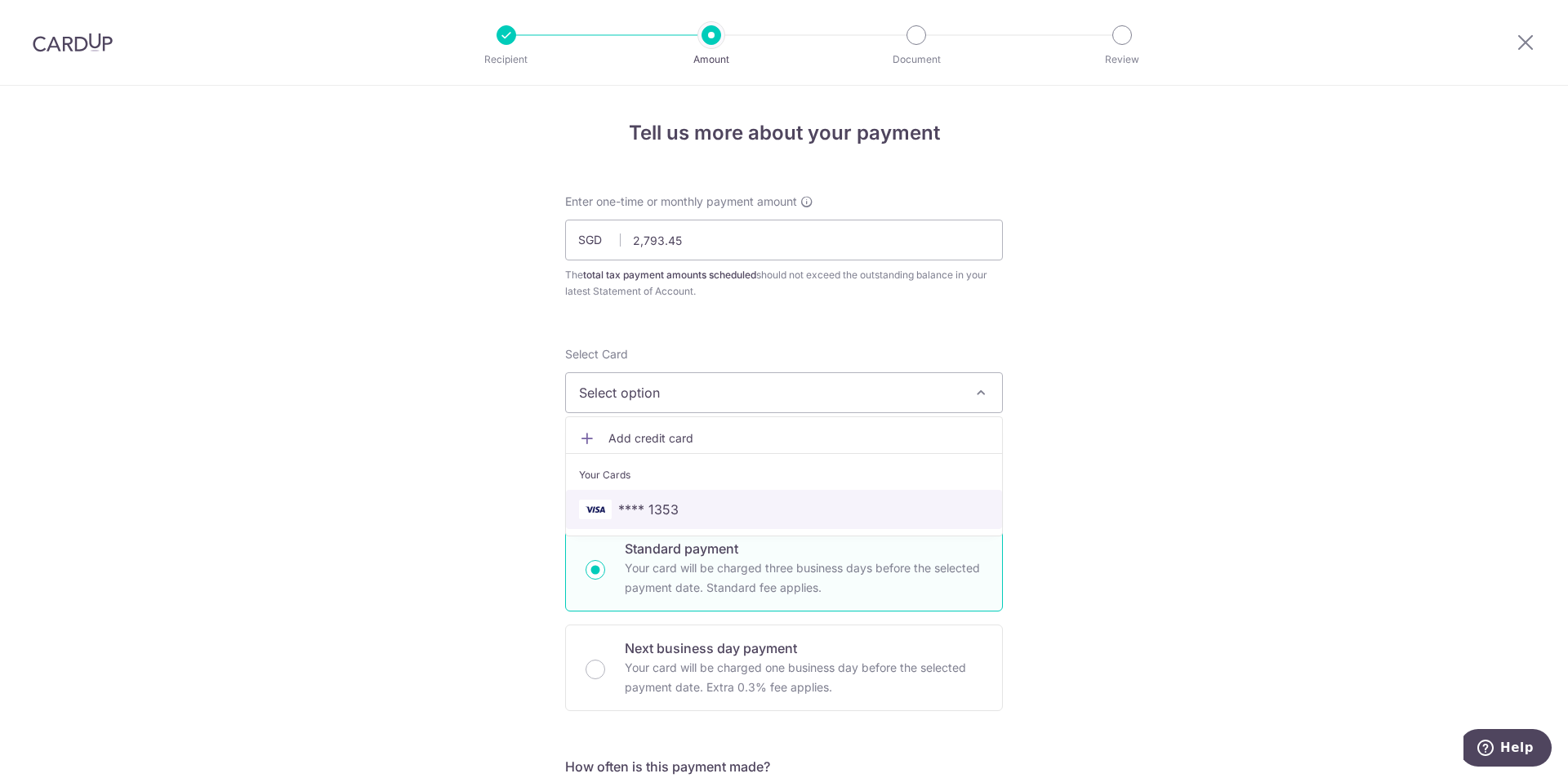
drag, startPoint x: 757, startPoint y: 512, endPoint x: 1162, endPoint y: 506, distance: 405.0
click at [757, 512] on span "**** 1353" at bounding box center [783, 509] width 410 height 19
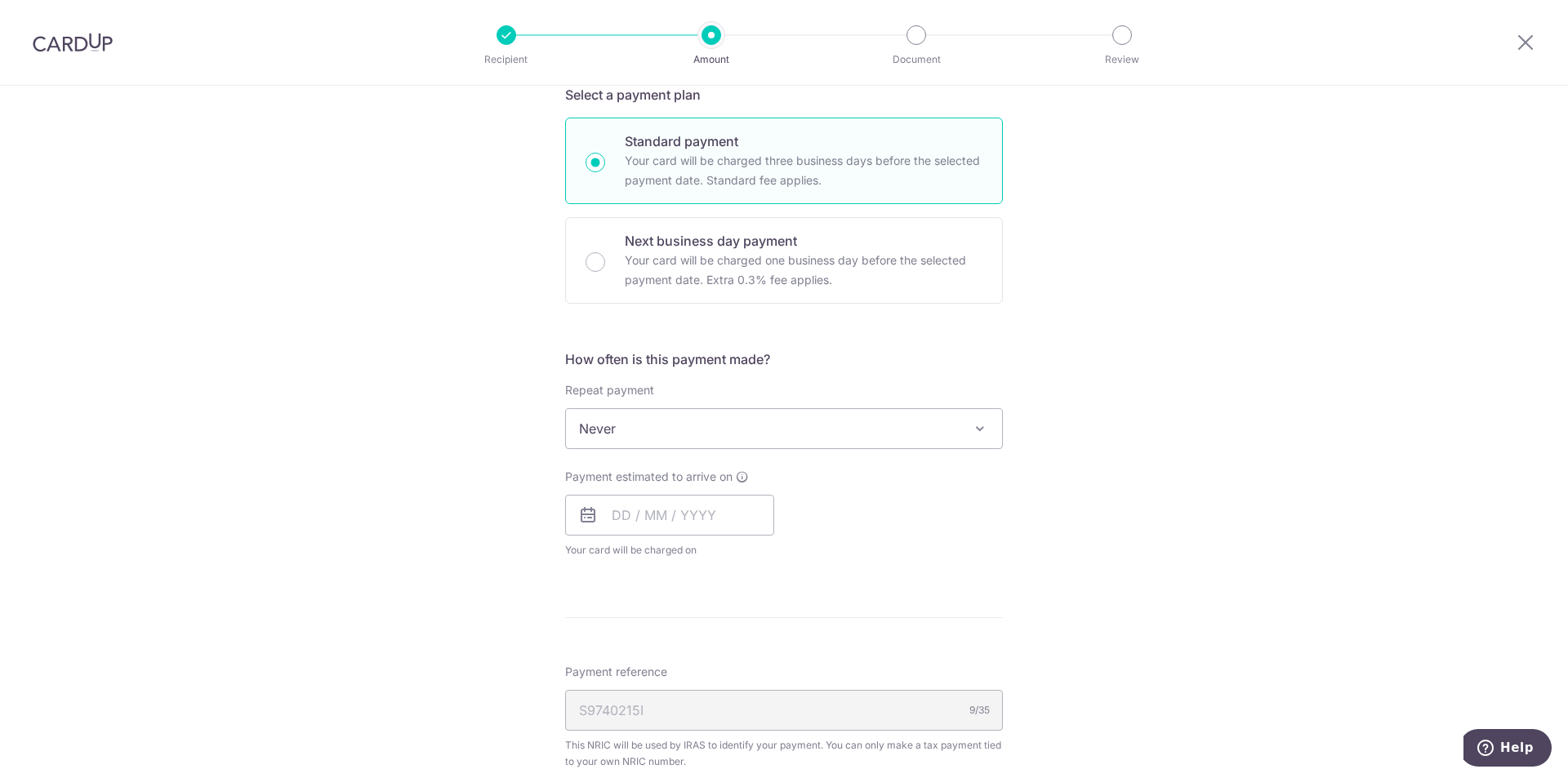
scroll to position [408, 0]
click at [782, 425] on span "Never" at bounding box center [783, 427] width 436 height 39
click at [1141, 447] on div "Tell us more about your payment Enter one-time or monthly payment amount SGD 2,…" at bounding box center [784, 435] width 1568 height 1515
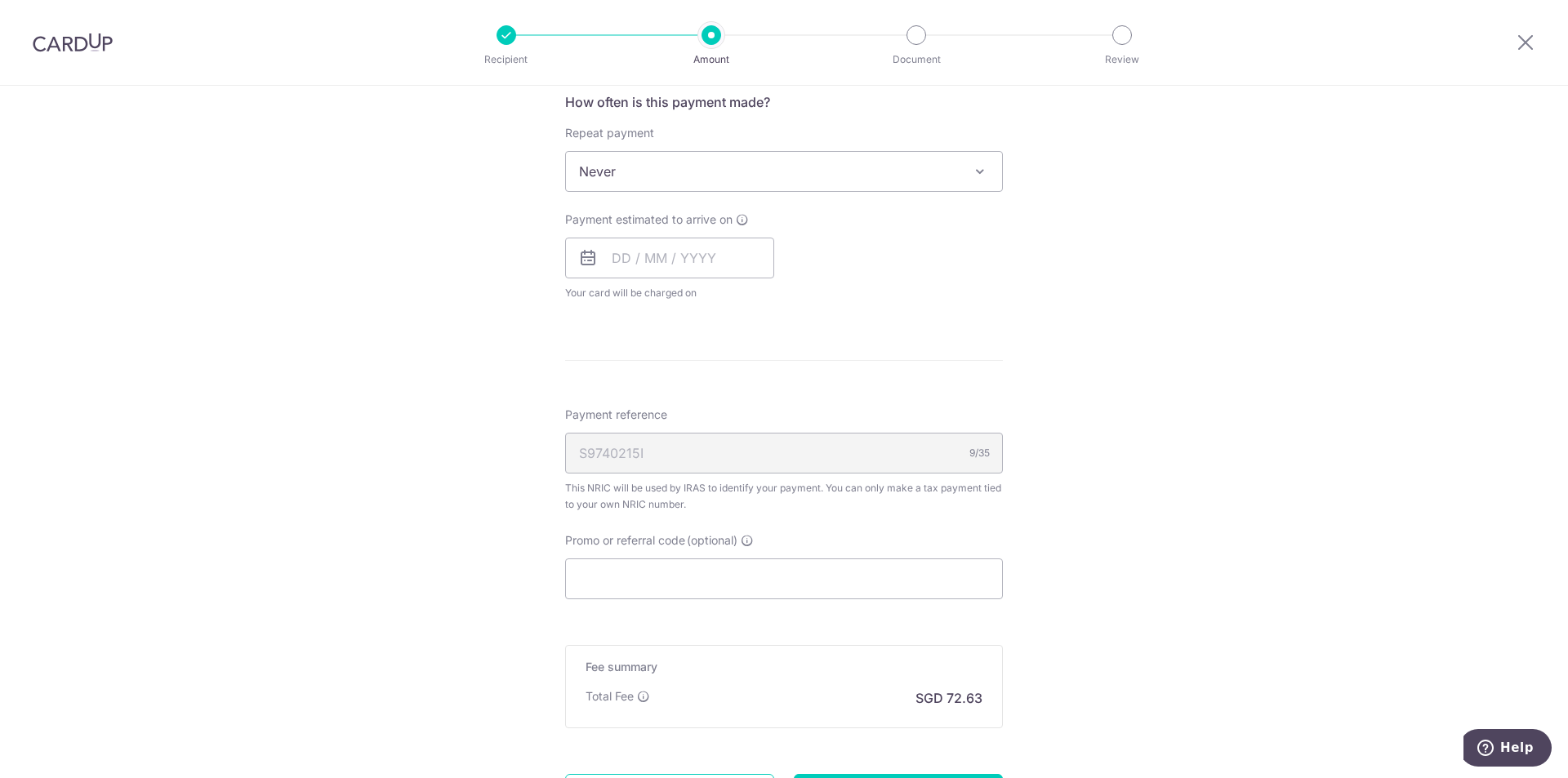
scroll to position [734, 0]
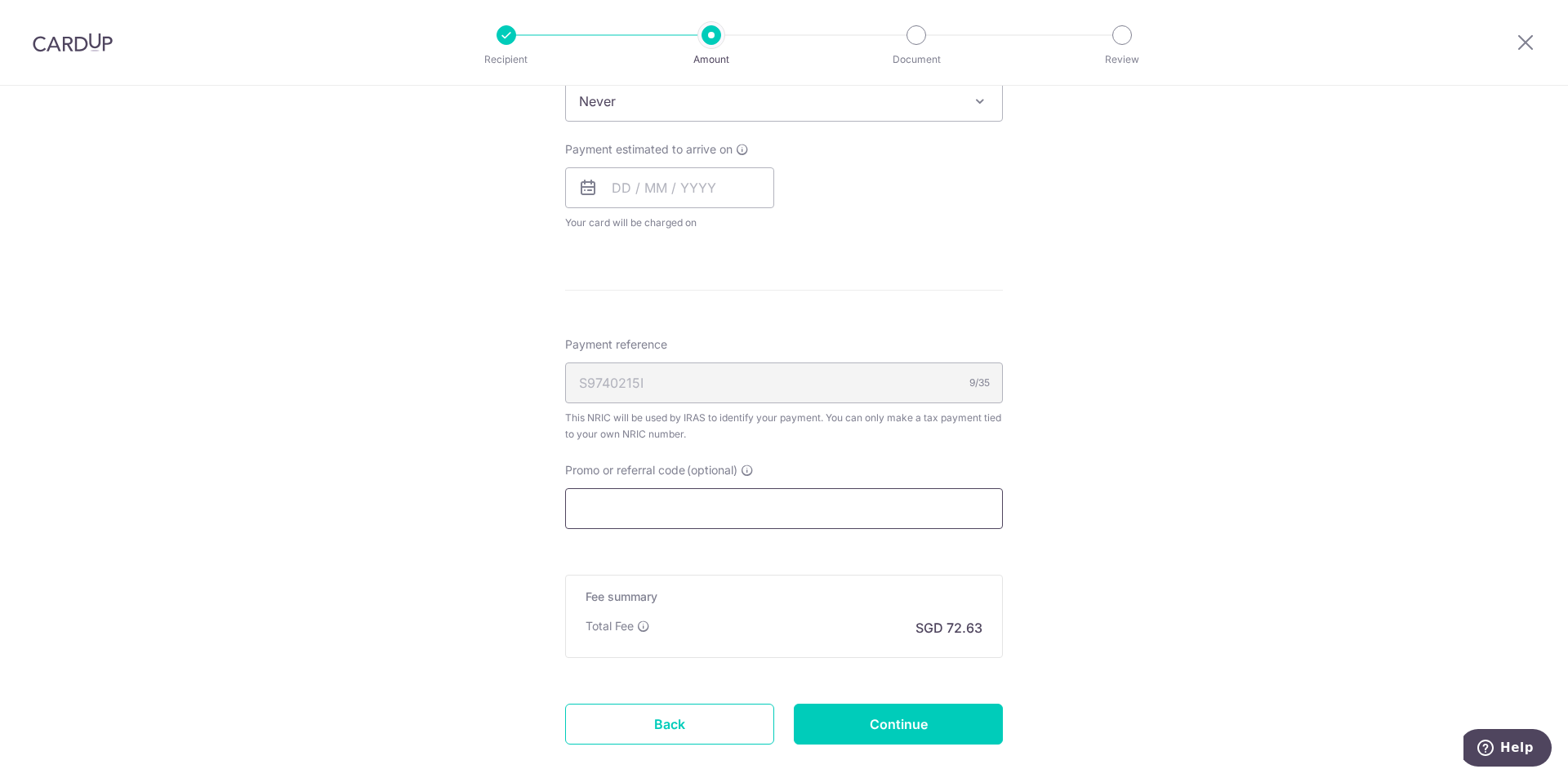
click at [718, 519] on input "Promo or referral code (optional)" at bounding box center [783, 509] width 438 height 41
paste input "VTAX25ONE"
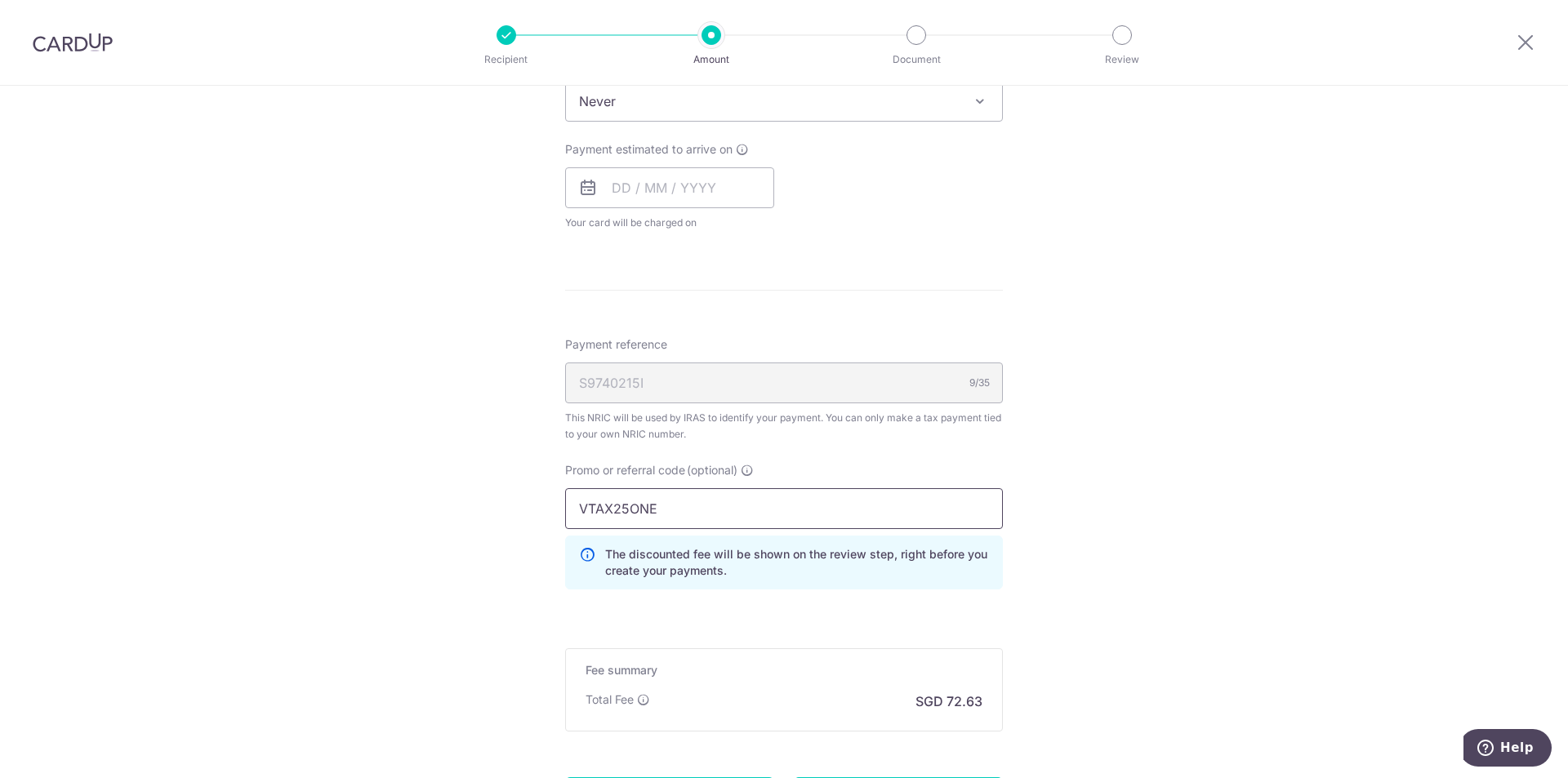
type input "VTAX25ONE"
click at [1132, 501] on div "Tell us more about your payment Enter one-time or monthly payment amount SGD 2,…" at bounding box center [784, 145] width 1568 height 1588
click at [745, 172] on input "text" at bounding box center [669, 188] width 209 height 41
click at [685, 404] on link "24" at bounding box center [697, 401] width 26 height 26
type input "[DATE]"
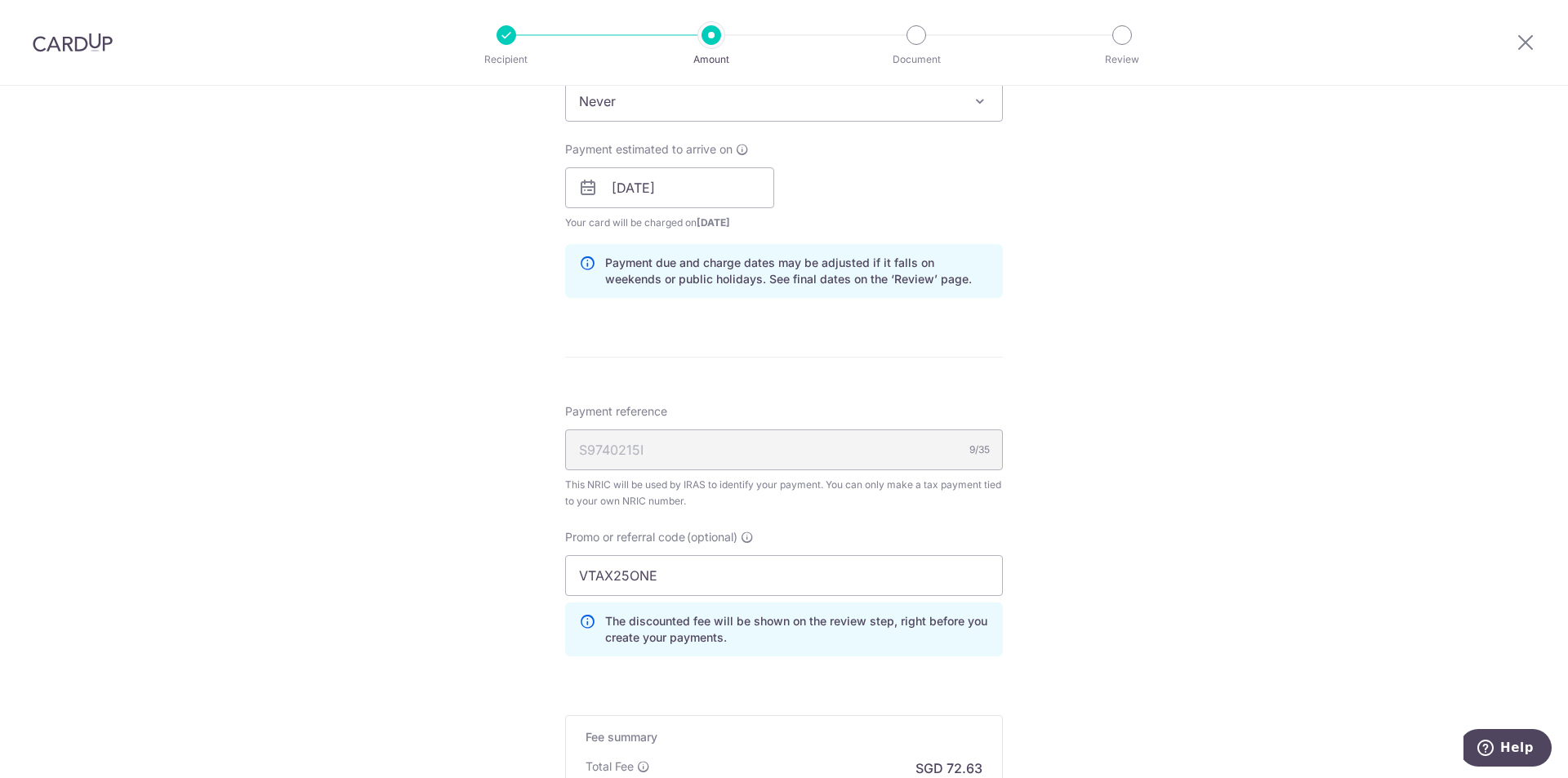
click at [1134, 517] on div "Tell us more about your payment Enter one-time or monthly payment amount SGD 2,…" at bounding box center [784, 178] width 1568 height 1655
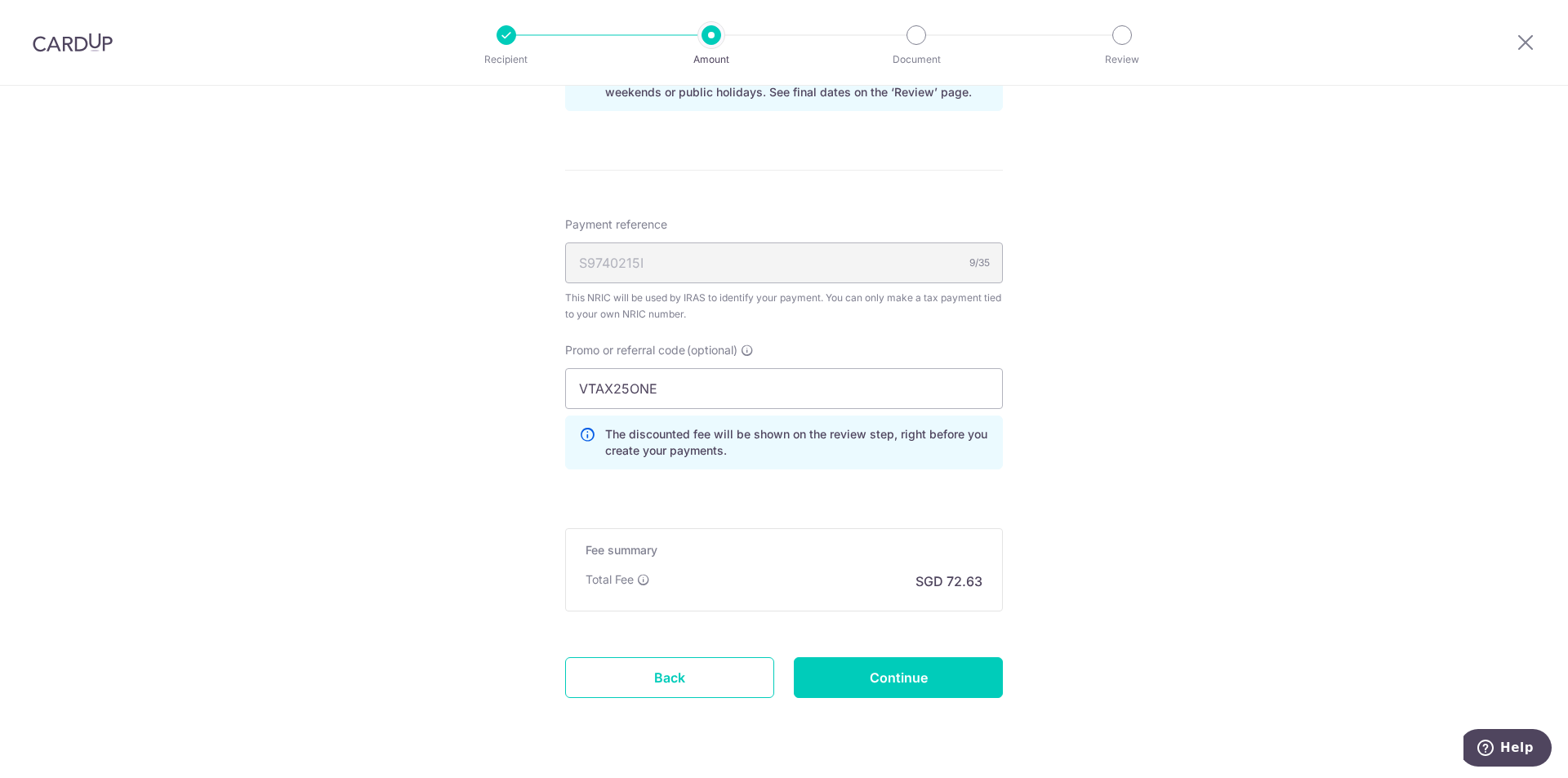
scroll to position [964, 0]
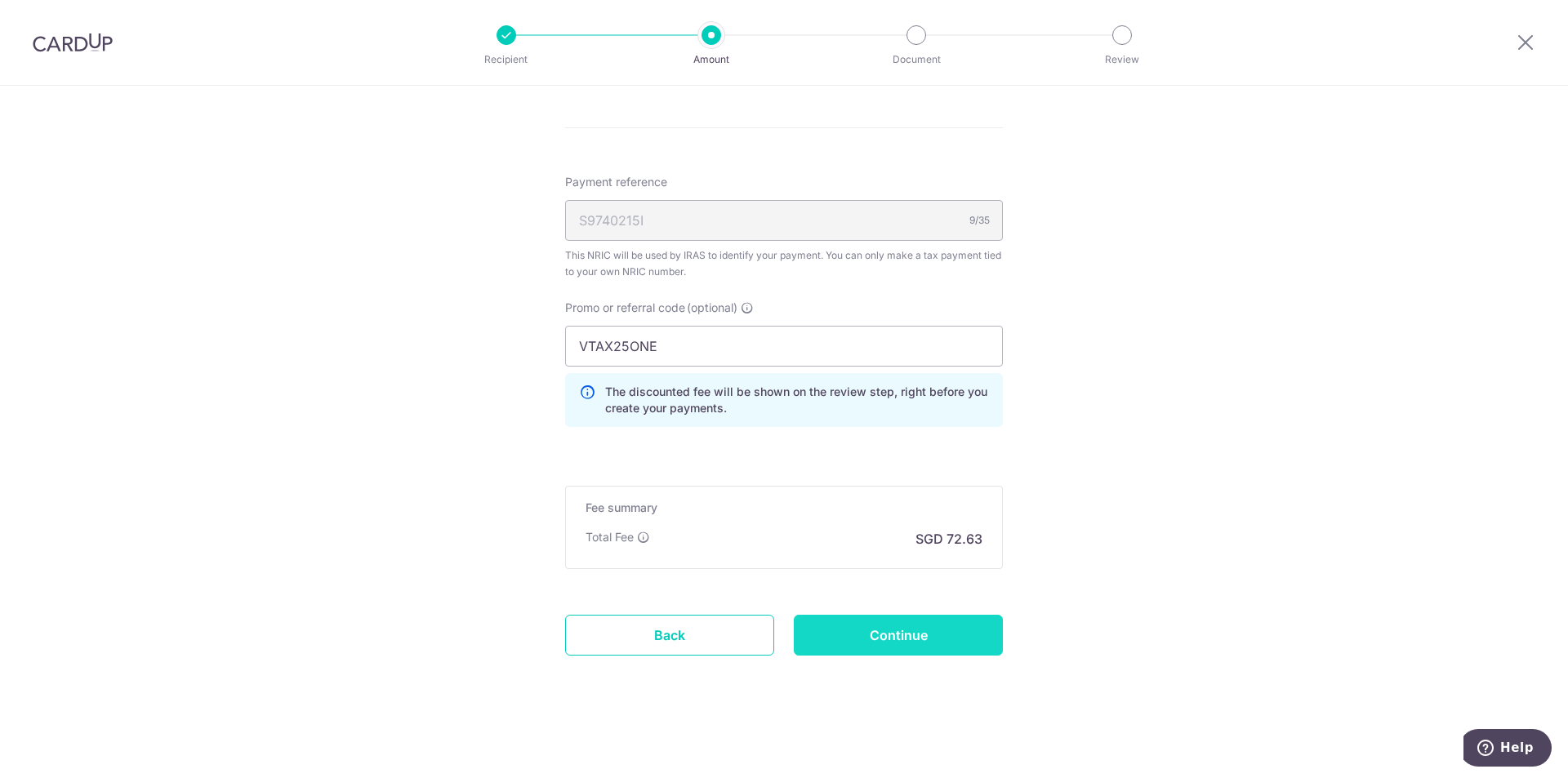
click at [958, 637] on input "Continue" at bounding box center [897, 635] width 209 height 41
type input "Create Schedule"
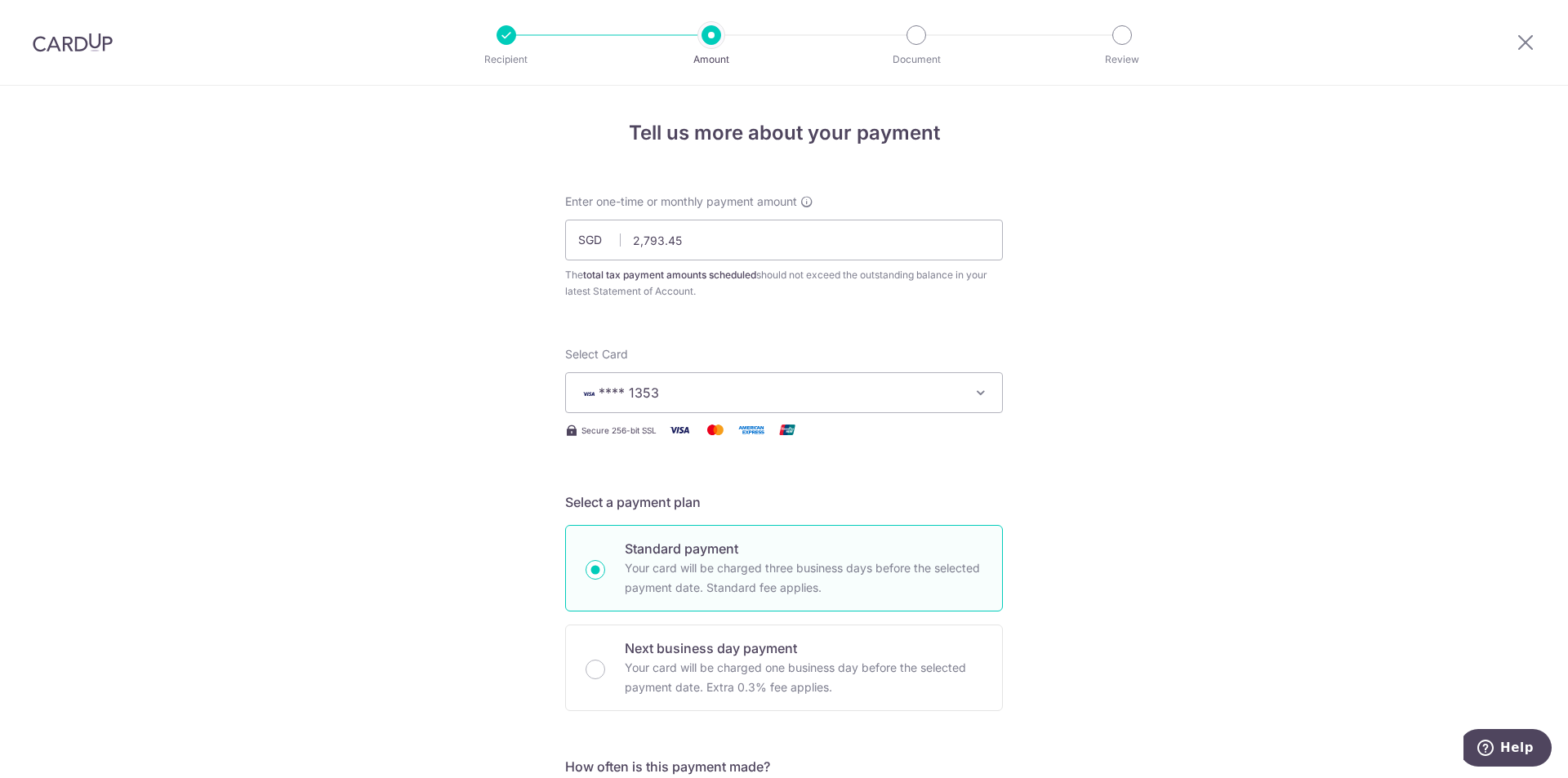
scroll to position [987, 0]
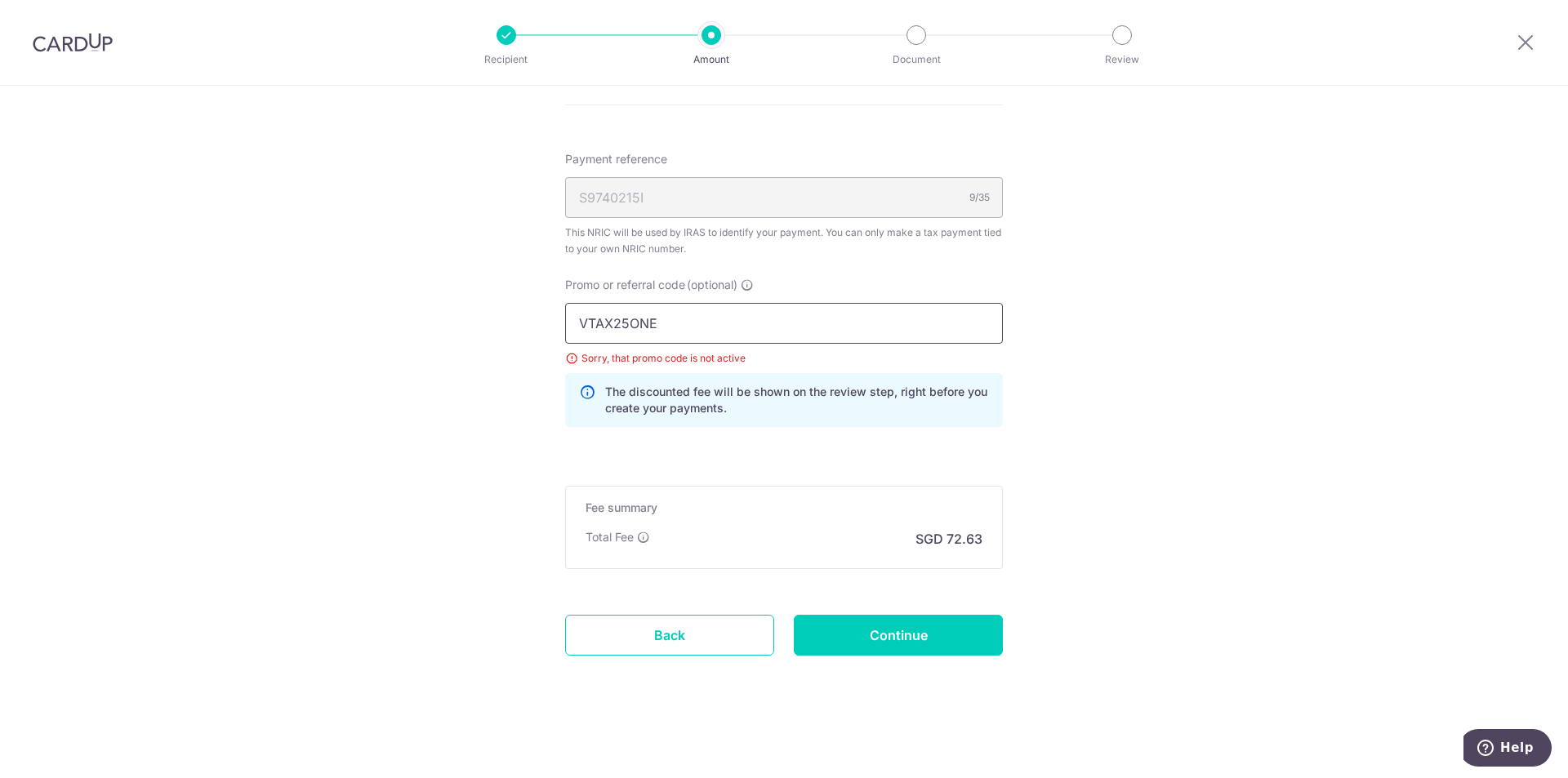
drag, startPoint x: 720, startPoint y: 320, endPoint x: 453, endPoint y: 328, distance: 267.1
paste input "MILELION"
type input "MILELION"
drag, startPoint x: 1190, startPoint y: 509, endPoint x: 1101, endPoint y: 516, distance: 89.3
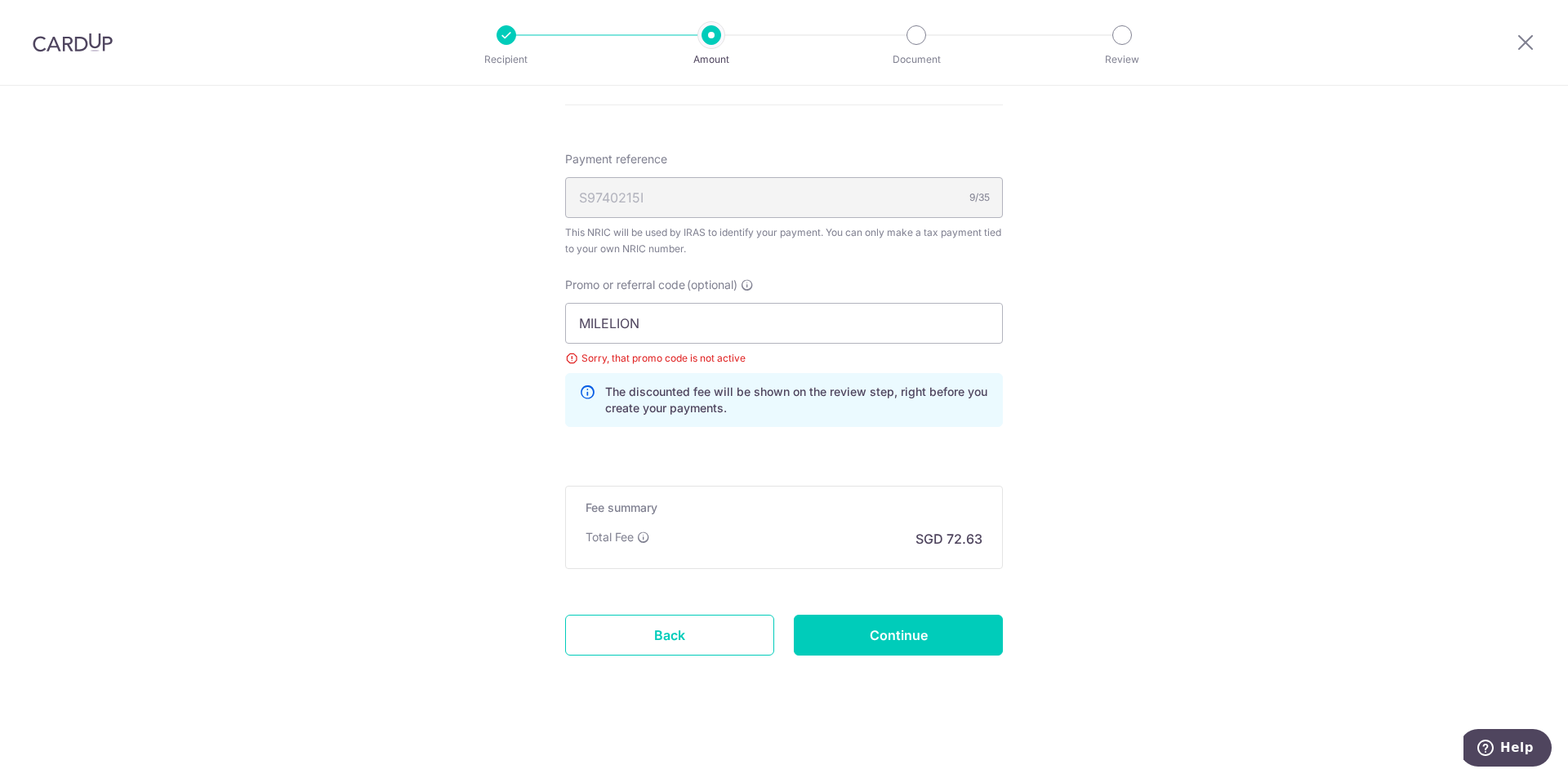
click at [886, 630] on input "Continue" at bounding box center [897, 635] width 209 height 41
type input "Update Schedule"
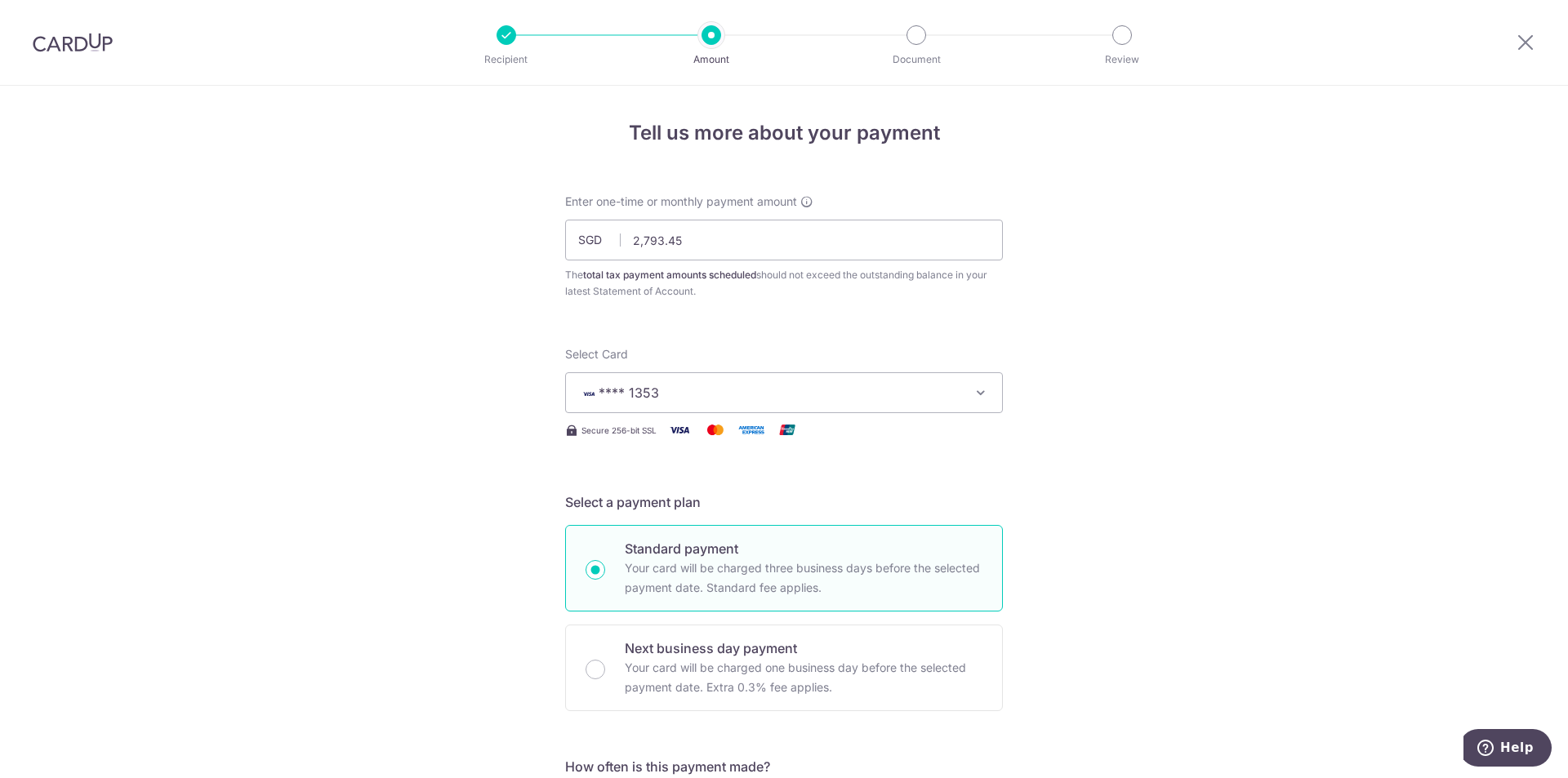
scroll to position [987, 0]
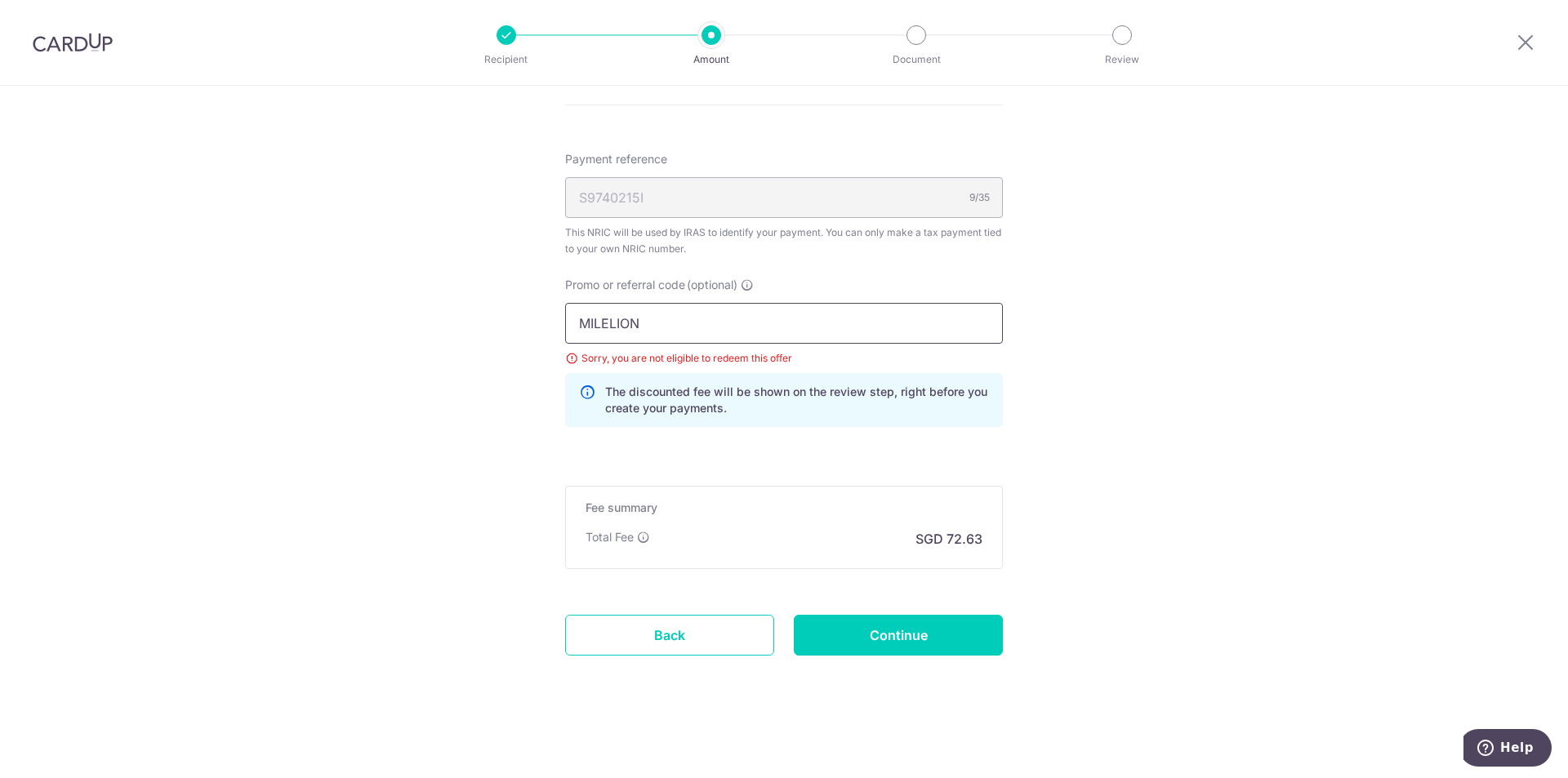
drag, startPoint x: 702, startPoint y: 317, endPoint x: 380, endPoint y: 337, distance: 322.6
paste input "OFF225"
type input "OFF225"
click at [881, 629] on input "Continue" at bounding box center [897, 635] width 209 height 41
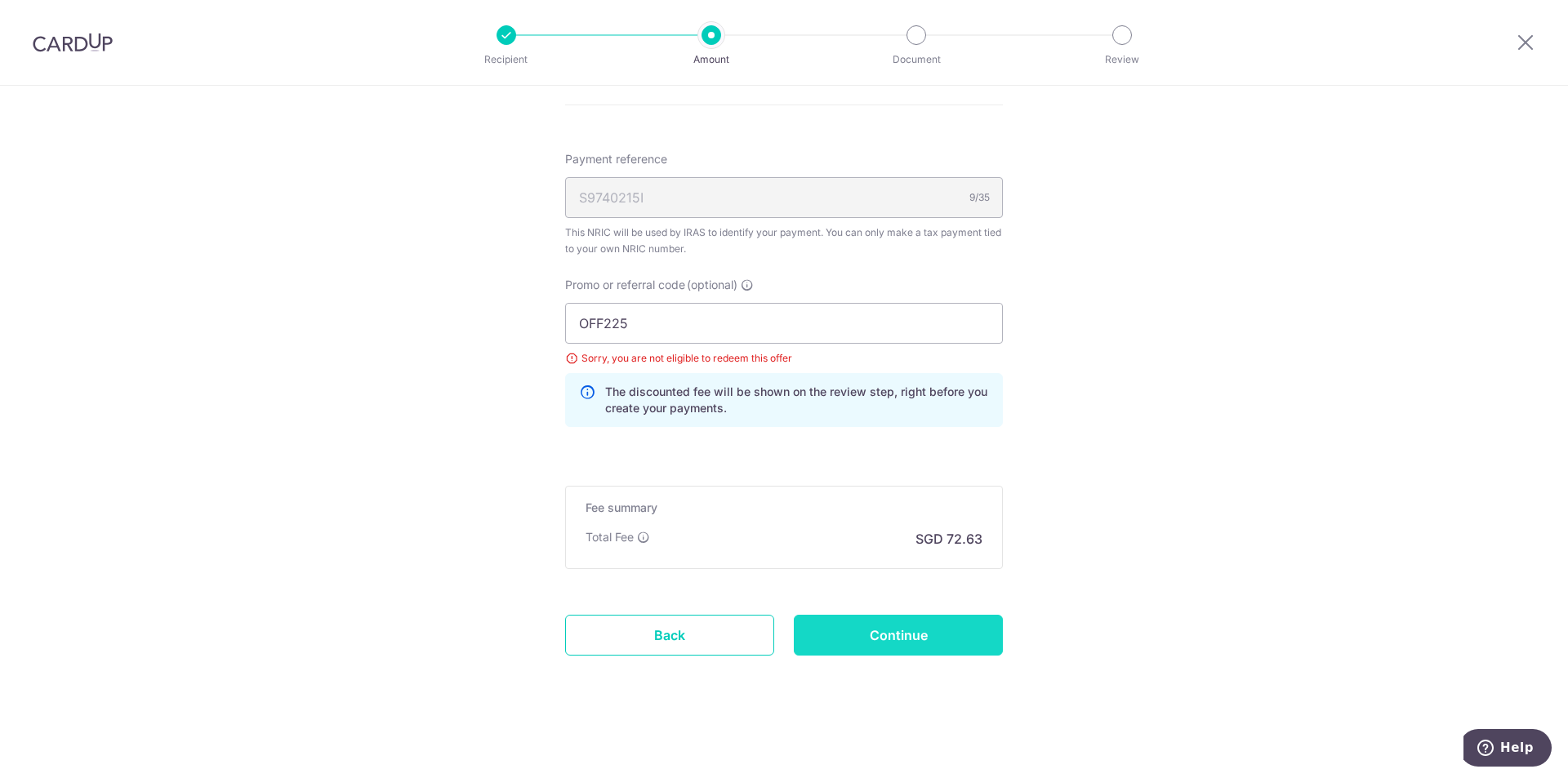
type input "Update Schedule"
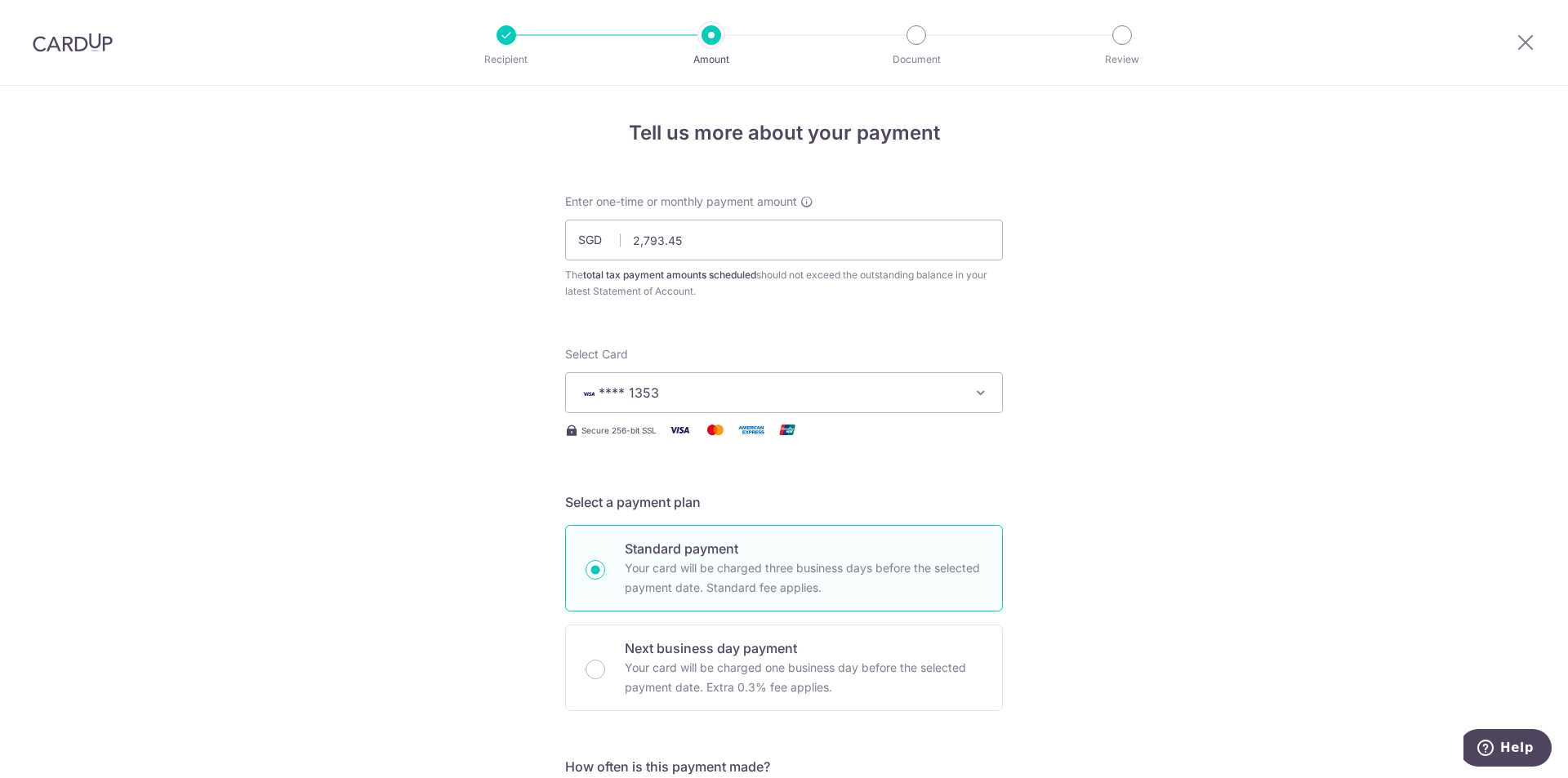
scroll to position [987, 0]
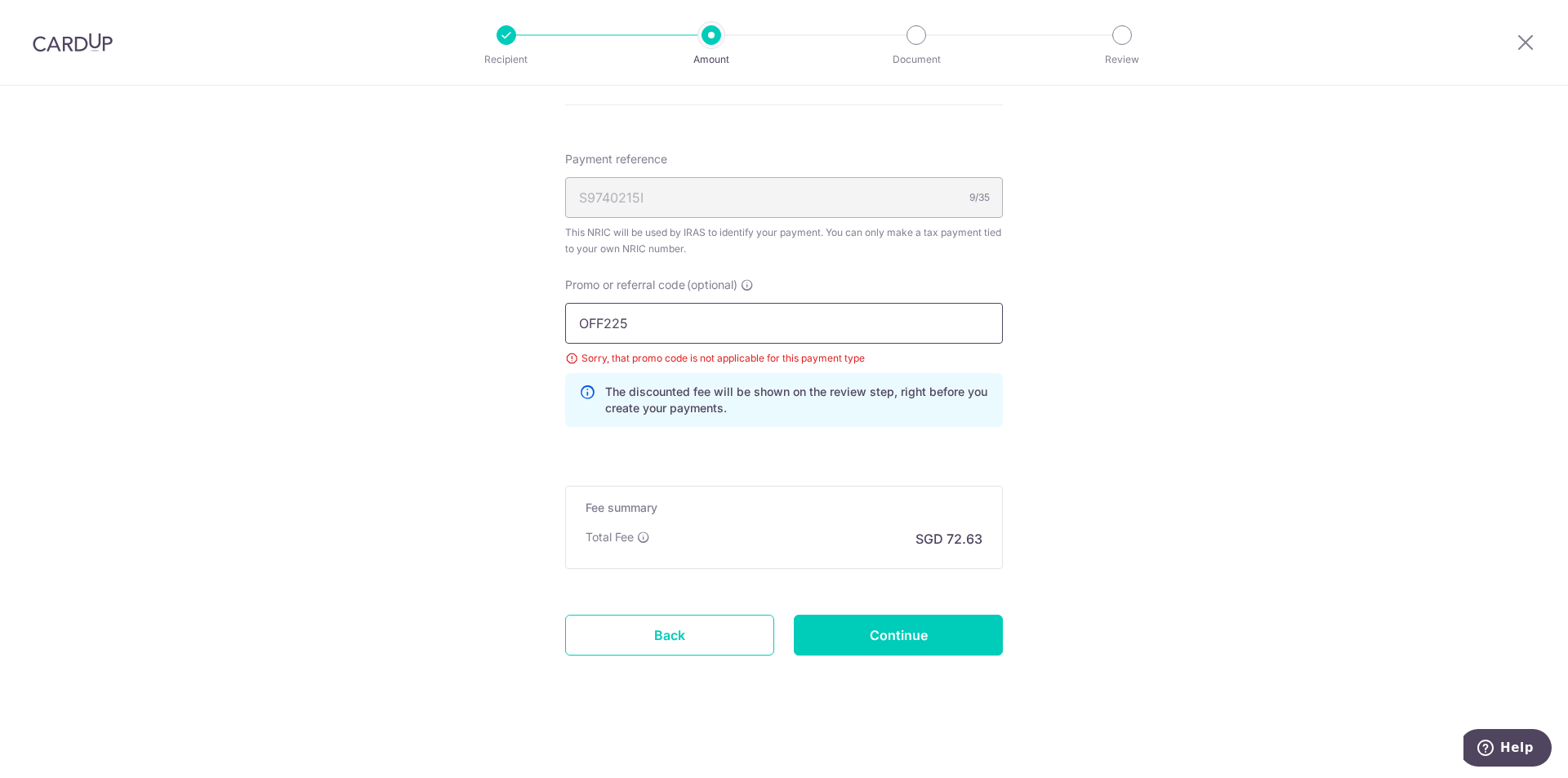
drag, startPoint x: 753, startPoint y: 325, endPoint x: 454, endPoint y: 344, distance: 299.6
paste input "MCTAX"
type input "MCTAX25"
click at [881, 621] on input "Continue" at bounding box center [897, 635] width 209 height 41
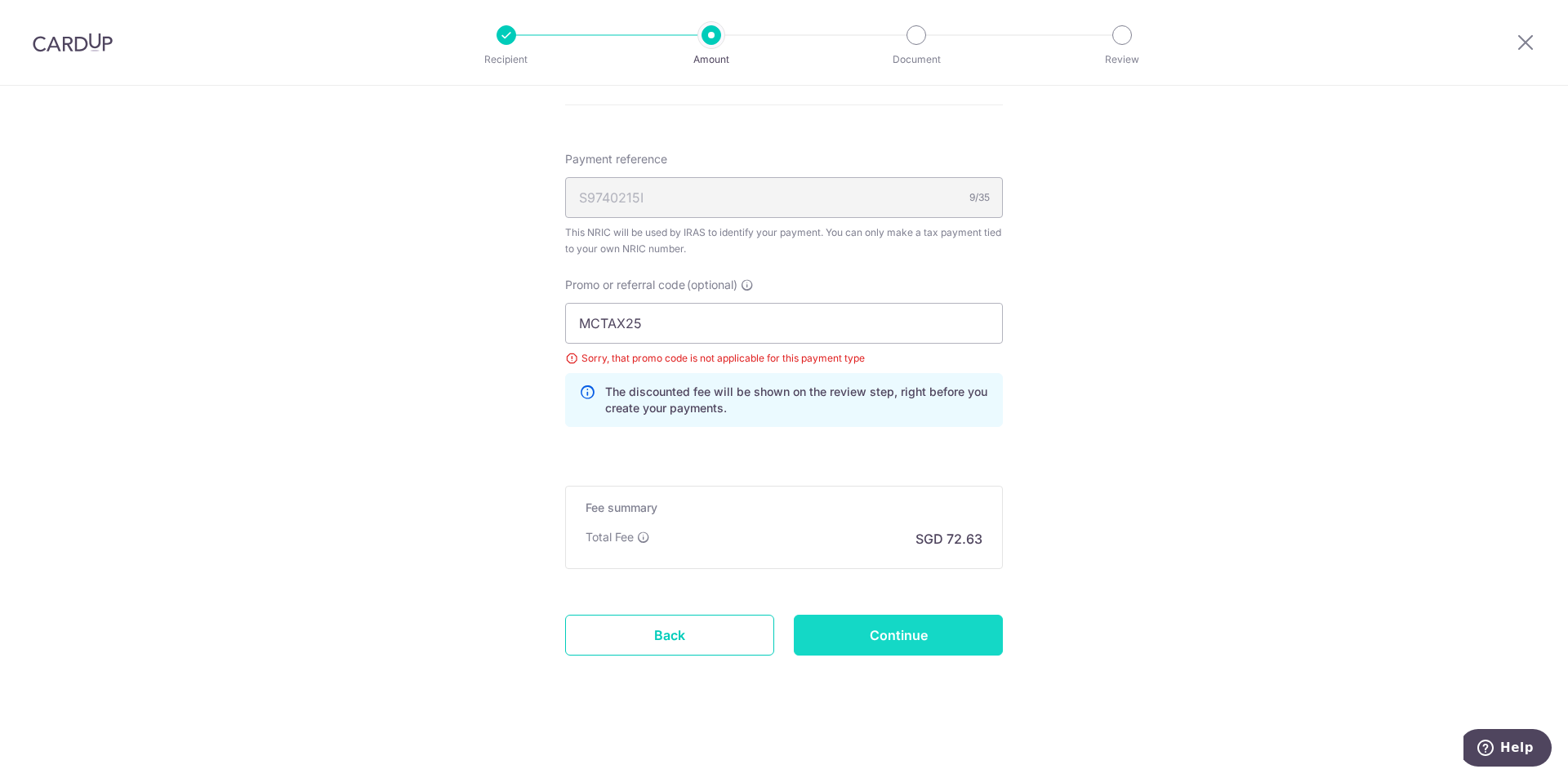
type input "Update Schedule"
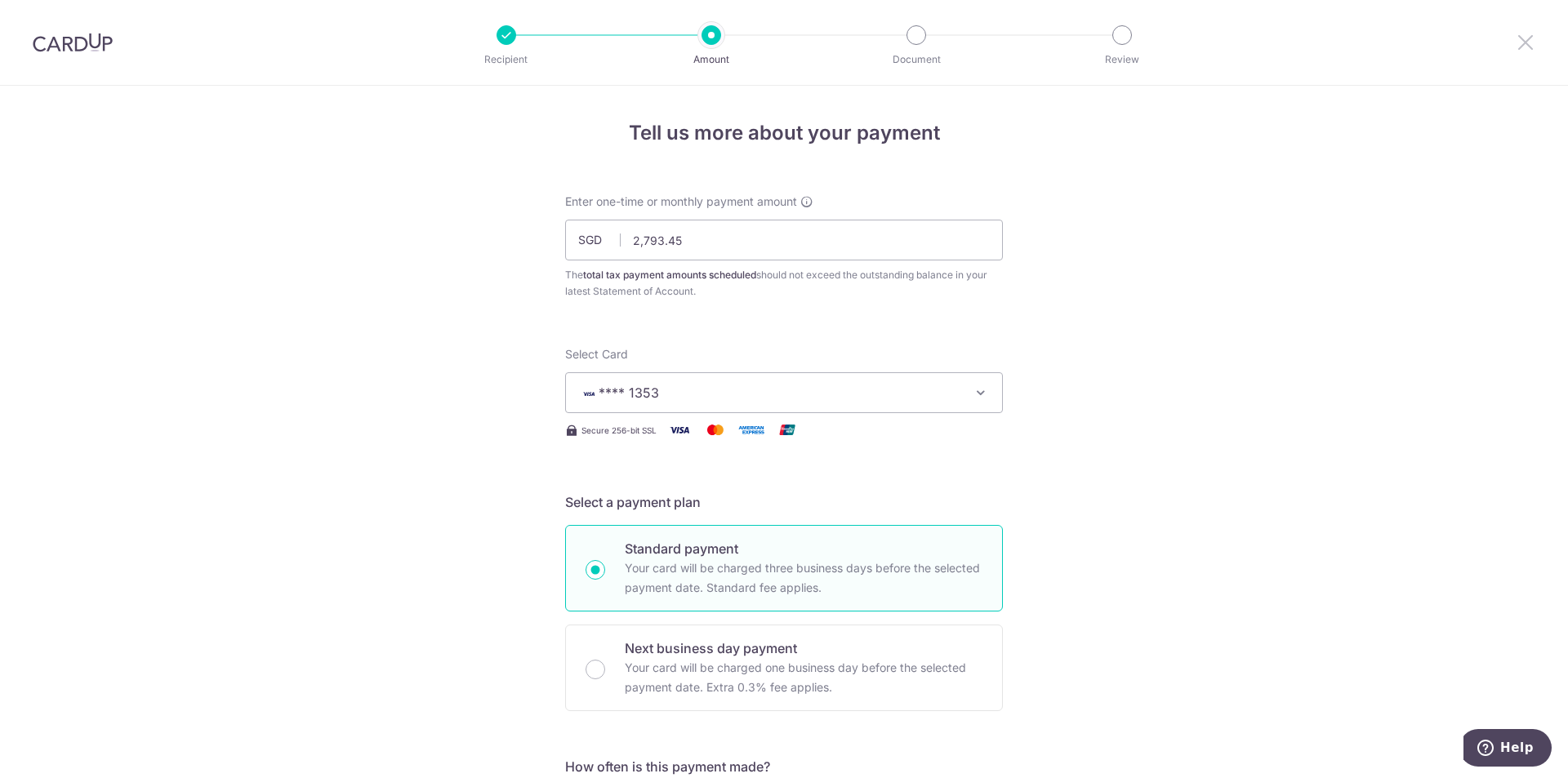
click at [1524, 37] on icon at bounding box center [1524, 42] width 20 height 20
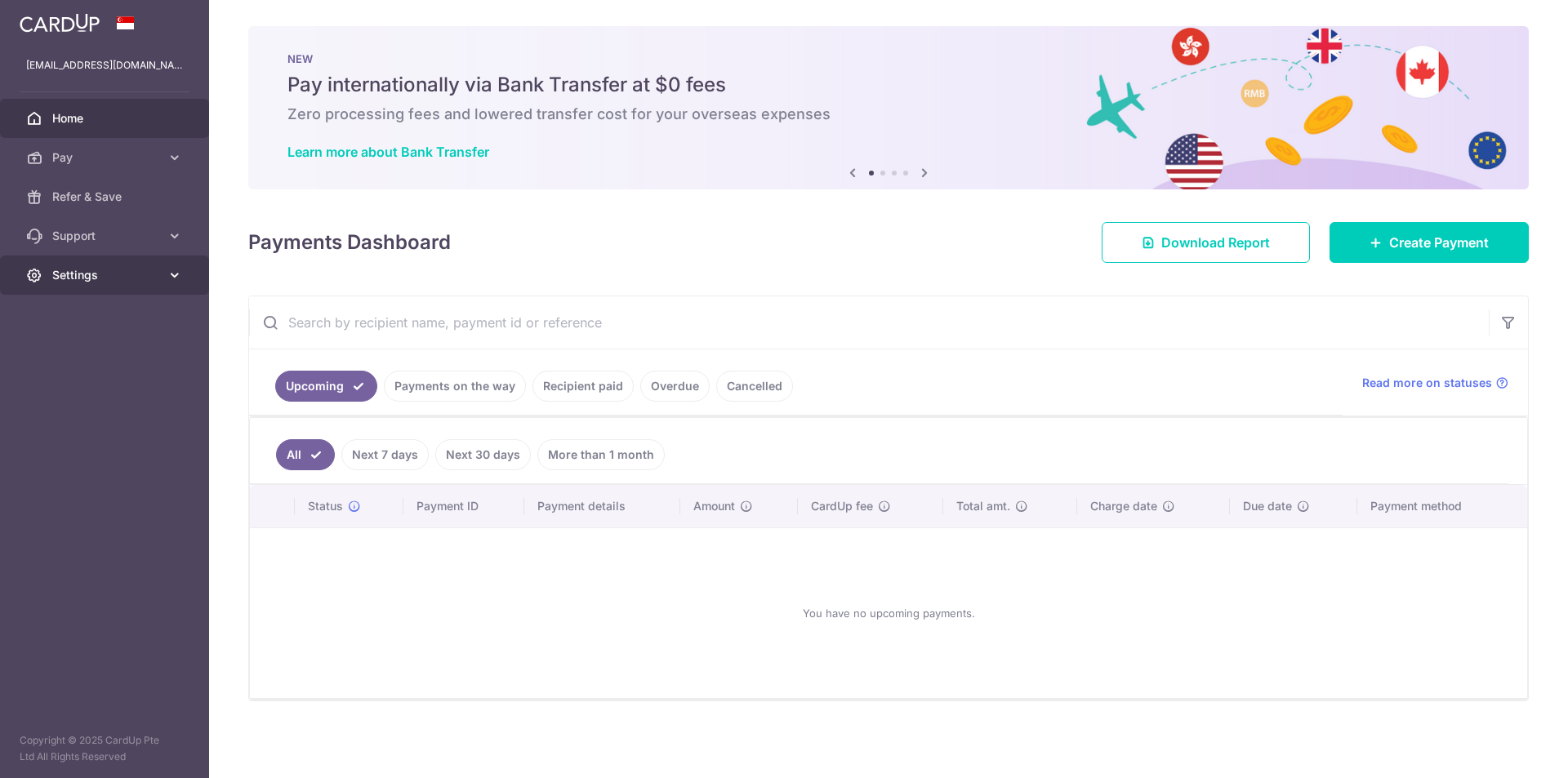
click at [183, 273] on link "Settings" at bounding box center [104, 275] width 209 height 39
click at [124, 362] on link "Logout" at bounding box center [104, 353] width 209 height 39
